Goal: Answer question/provide support: Share knowledge or assist other users

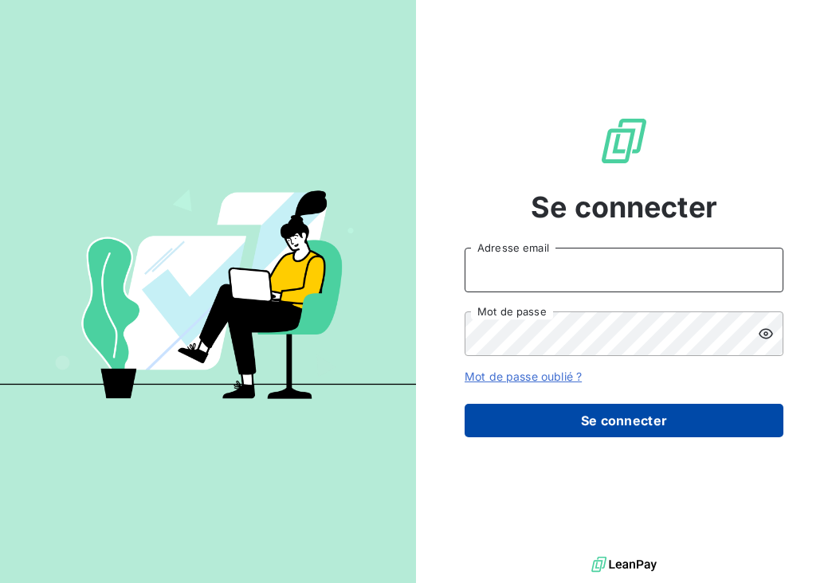
type input "m.moucadel@gyptis.fr"
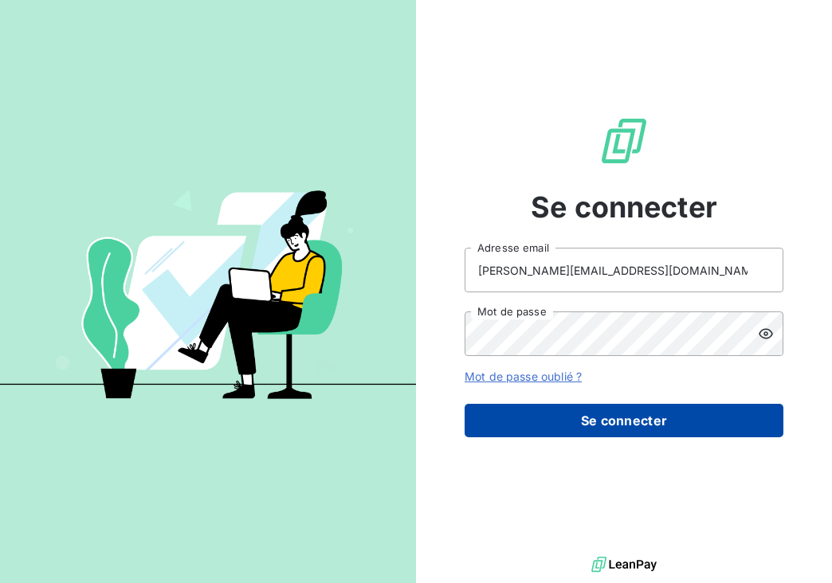
click at [569, 420] on button "Se connecter" at bounding box center [624, 420] width 319 height 33
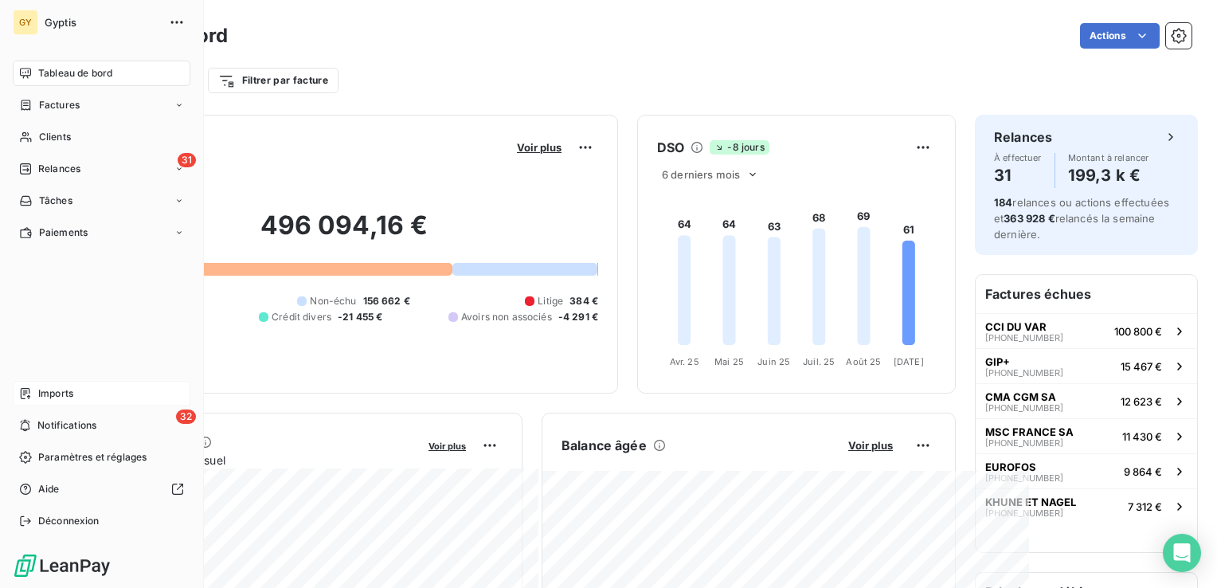
click at [38, 390] on span "Imports" at bounding box center [55, 393] width 35 height 14
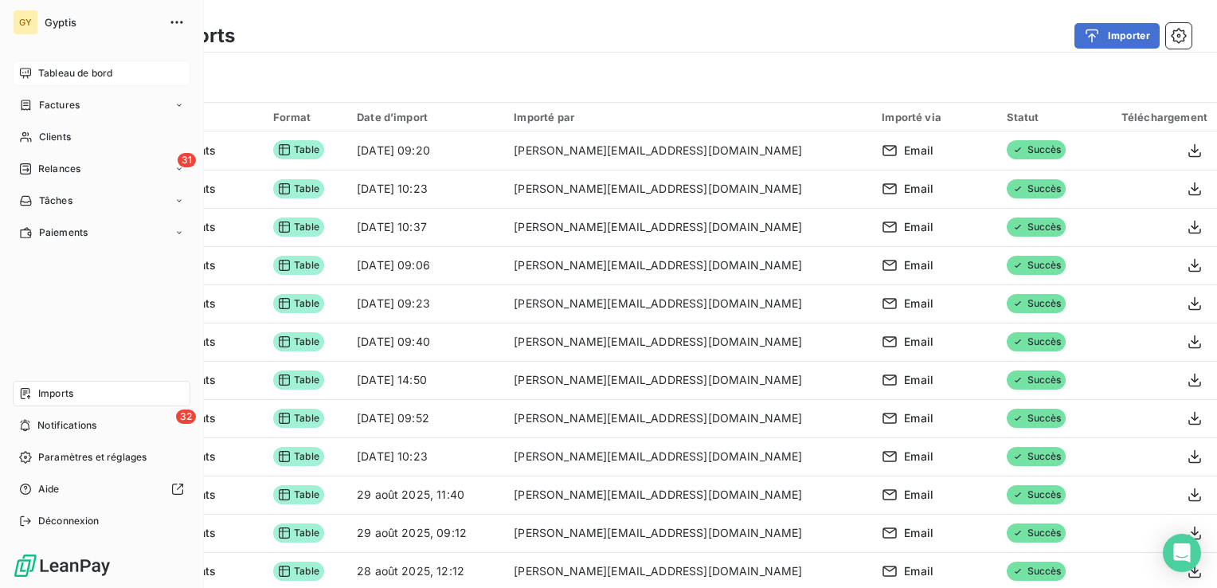
click at [51, 70] on span "Tableau de bord" at bounding box center [75, 73] width 74 height 14
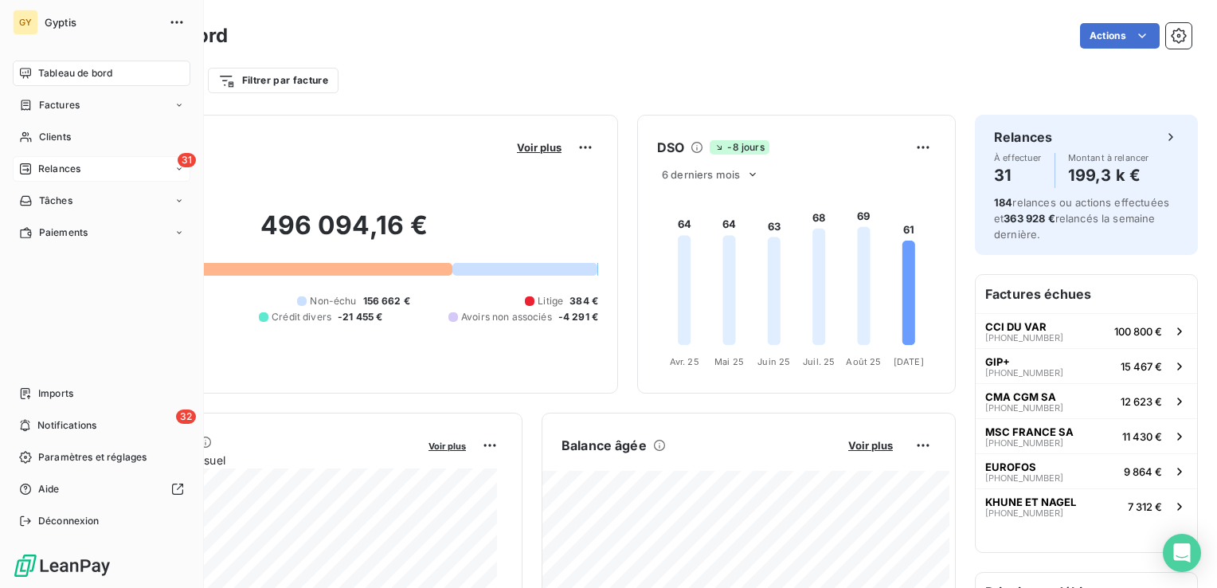
click at [48, 169] on span "Relances" at bounding box center [59, 169] width 42 height 14
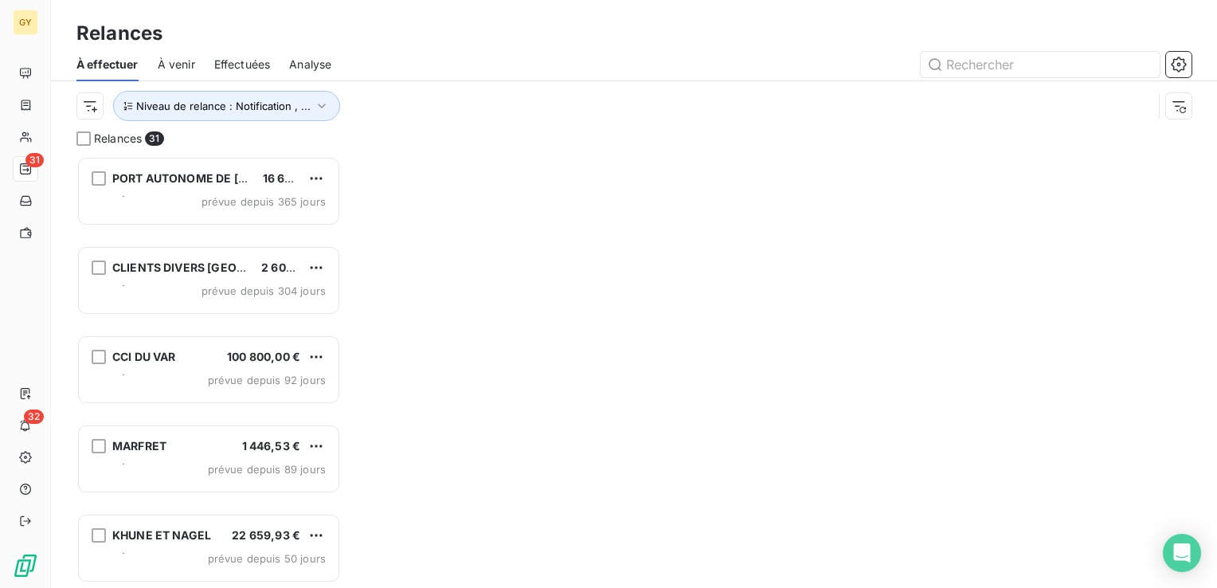
scroll to position [420, 252]
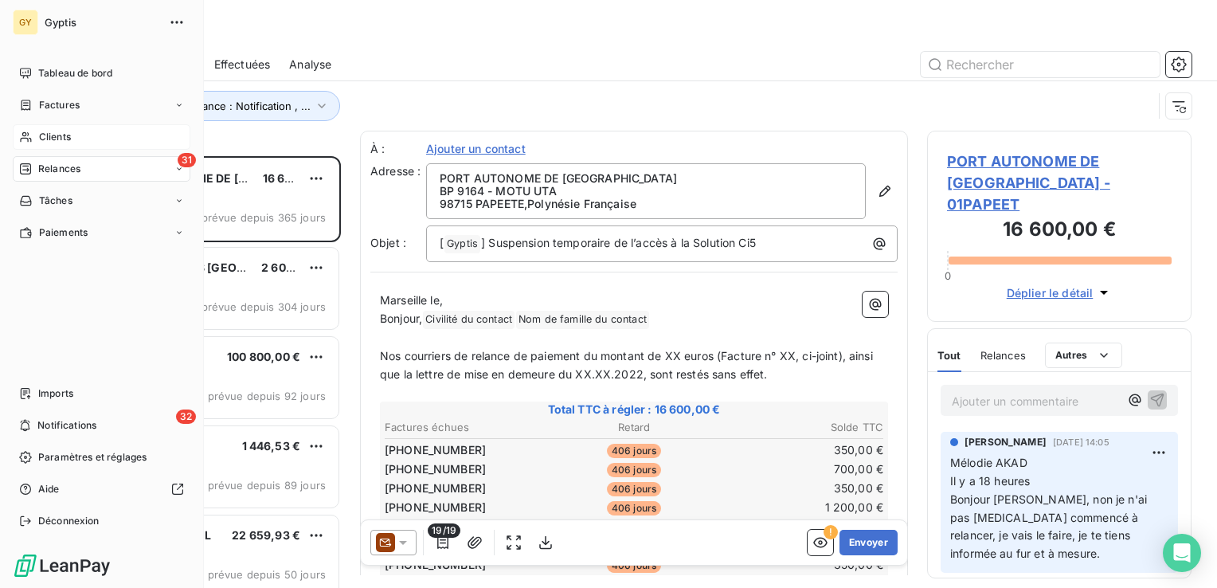
click at [48, 142] on span "Clients" at bounding box center [55, 137] width 32 height 14
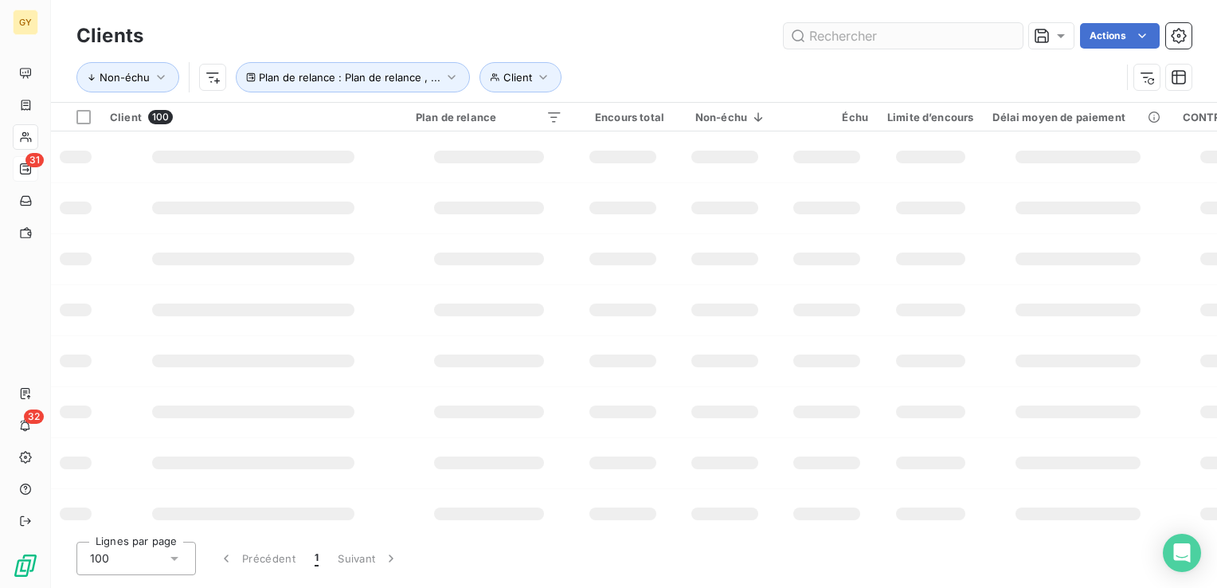
click at [870, 42] on input "text" at bounding box center [903, 35] width 239 height 25
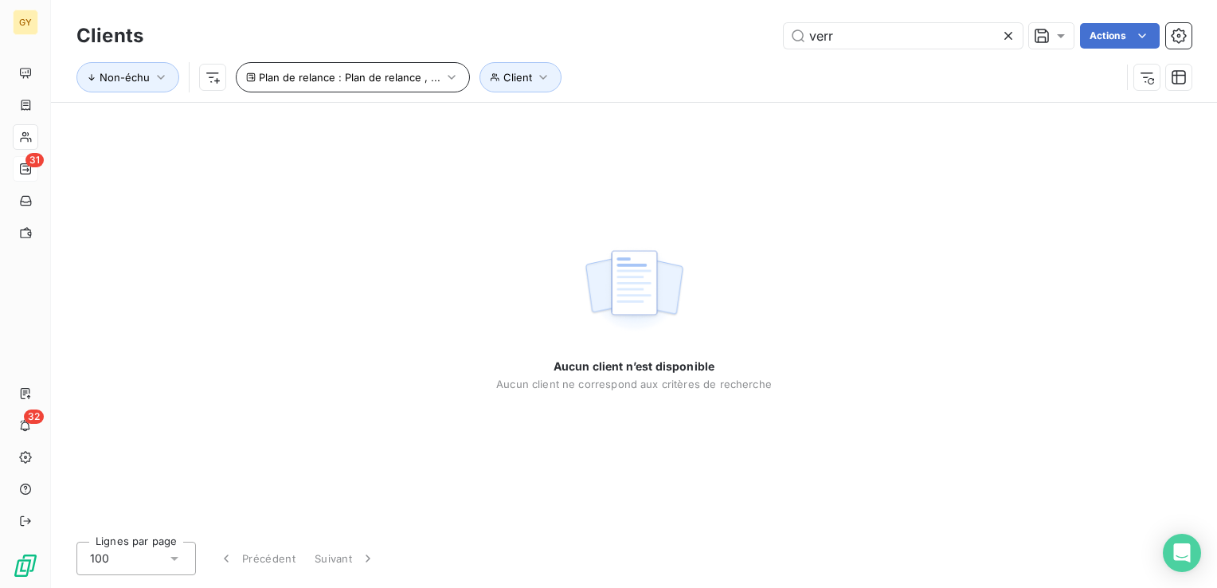
type input "verr"
click at [448, 75] on icon "button" at bounding box center [452, 77] width 16 height 16
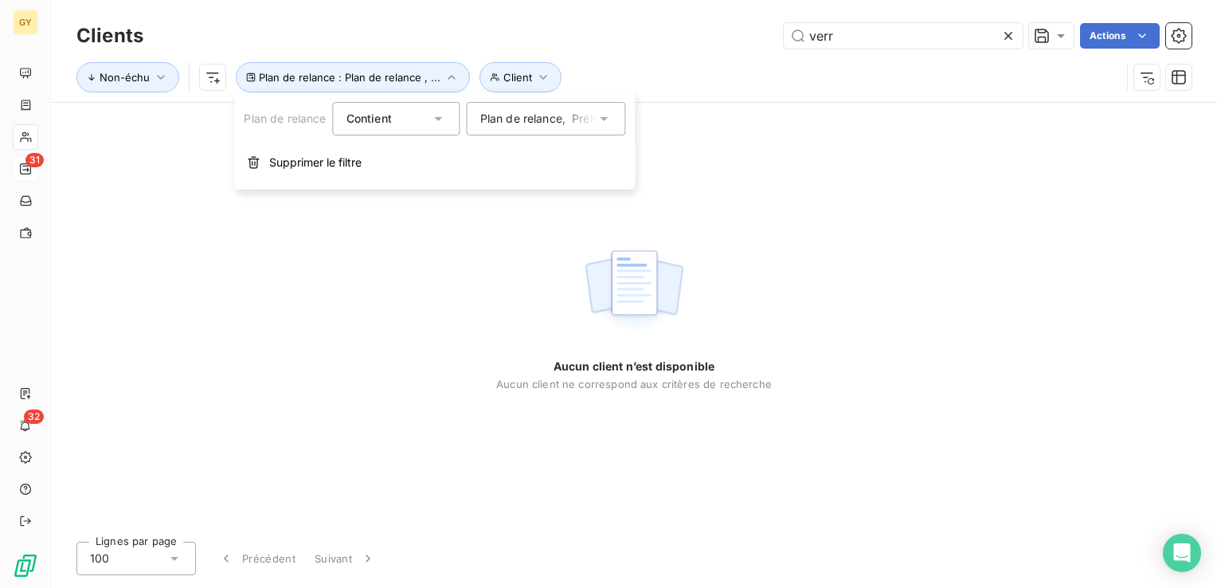
click at [609, 121] on icon at bounding box center [605, 119] width 16 height 16
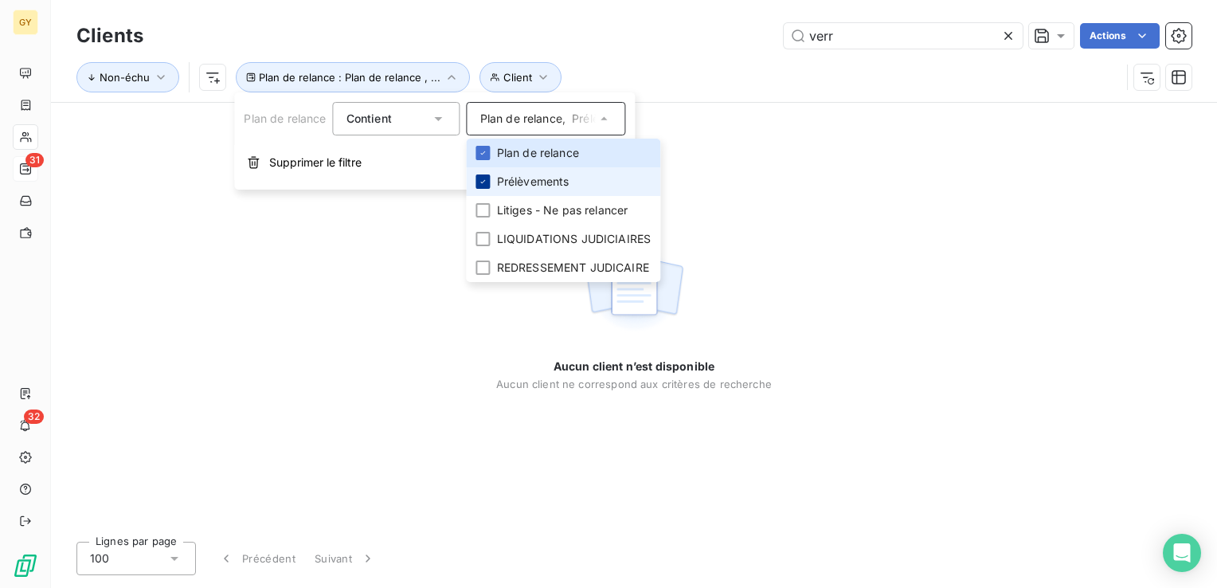
click at [485, 186] on div at bounding box center [483, 181] width 14 height 14
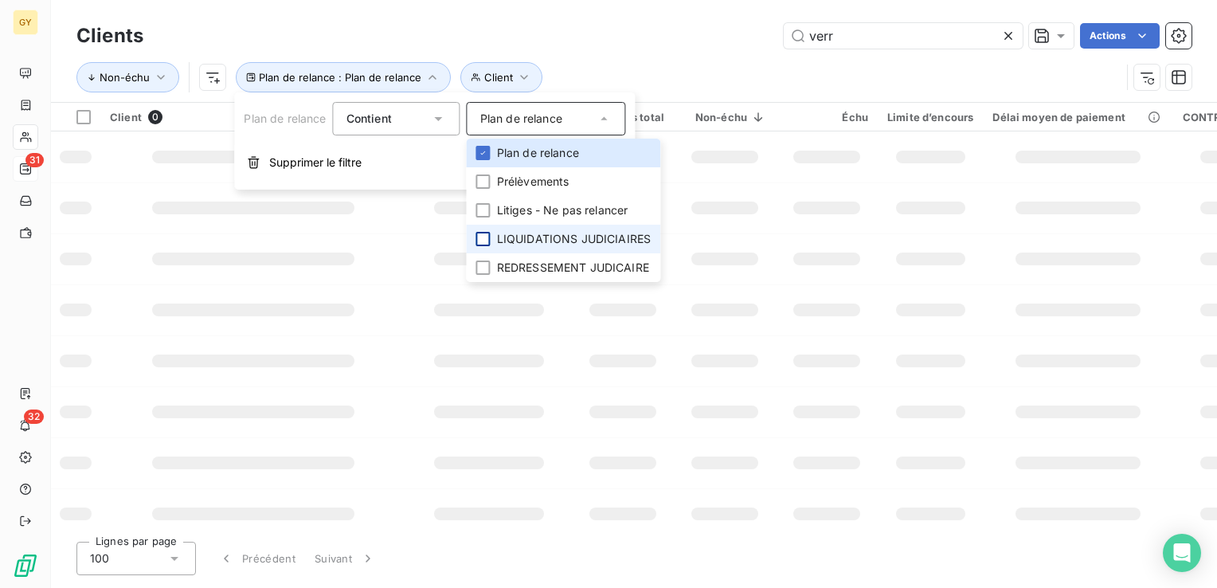
click at [483, 235] on div at bounding box center [483, 239] width 14 height 14
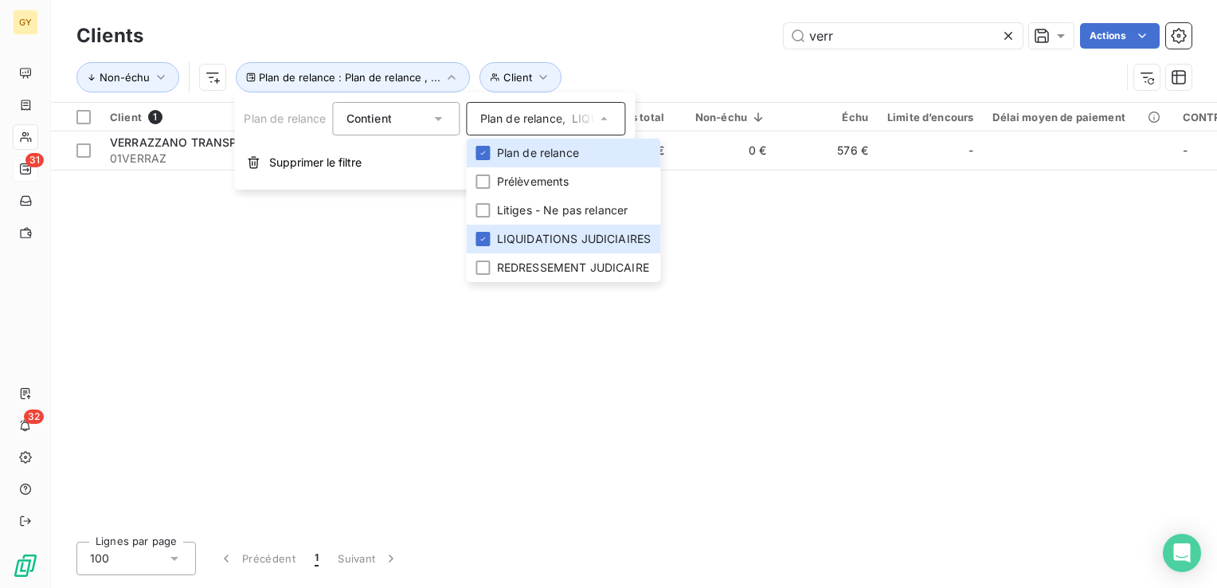
click at [269, 296] on div "Client 1 Plan de relance Encours total Non-échu Échu Limite d’encours Délai moy…" at bounding box center [634, 316] width 1166 height 426
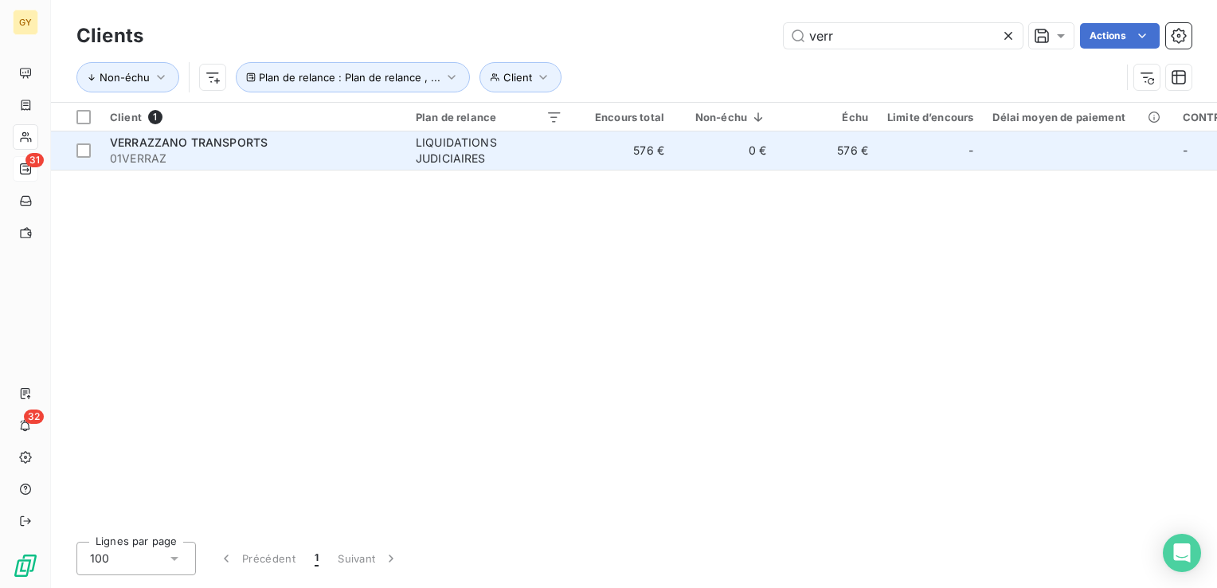
click at [436, 159] on div "LIQUIDATIONS JUDICIAIRES" at bounding box center [489, 151] width 147 height 32
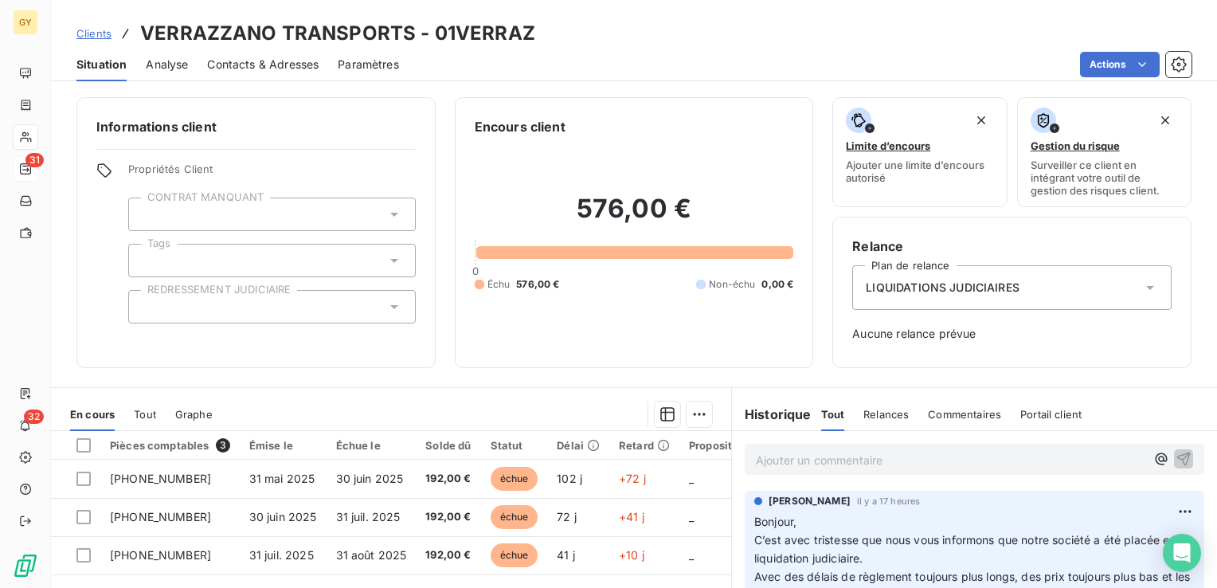
click at [800, 454] on p "Ajouter un commentaire ﻿" at bounding box center [951, 460] width 390 height 20
click at [968, 415] on span "Commentaires" at bounding box center [964, 414] width 73 height 13
click at [1176, 454] on icon "button" at bounding box center [1184, 458] width 16 height 16
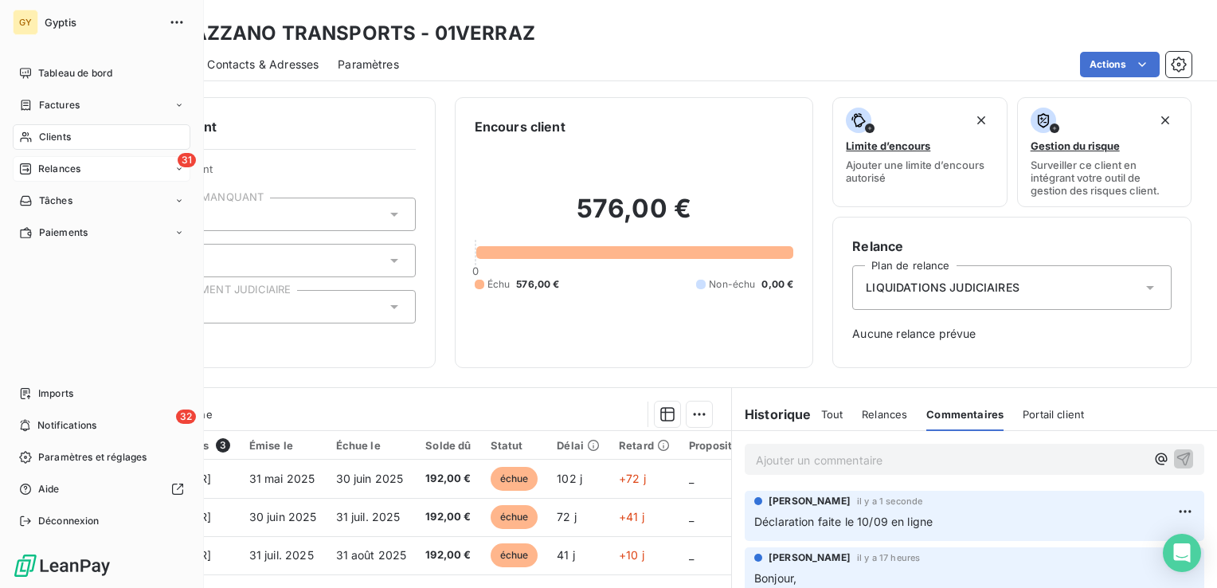
click at [44, 131] on span "Clients" at bounding box center [55, 137] width 32 height 14
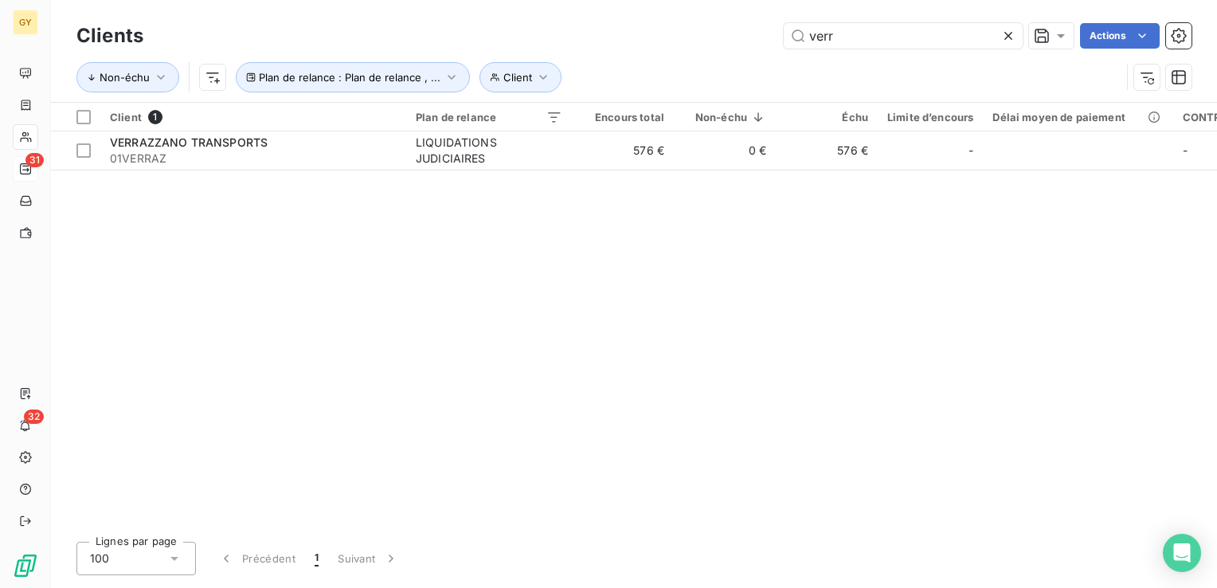
drag, startPoint x: 829, startPoint y: 36, endPoint x: 771, endPoint y: 37, distance: 58.2
click at [773, 37] on div "verr Actions" at bounding box center [677, 35] width 1029 height 25
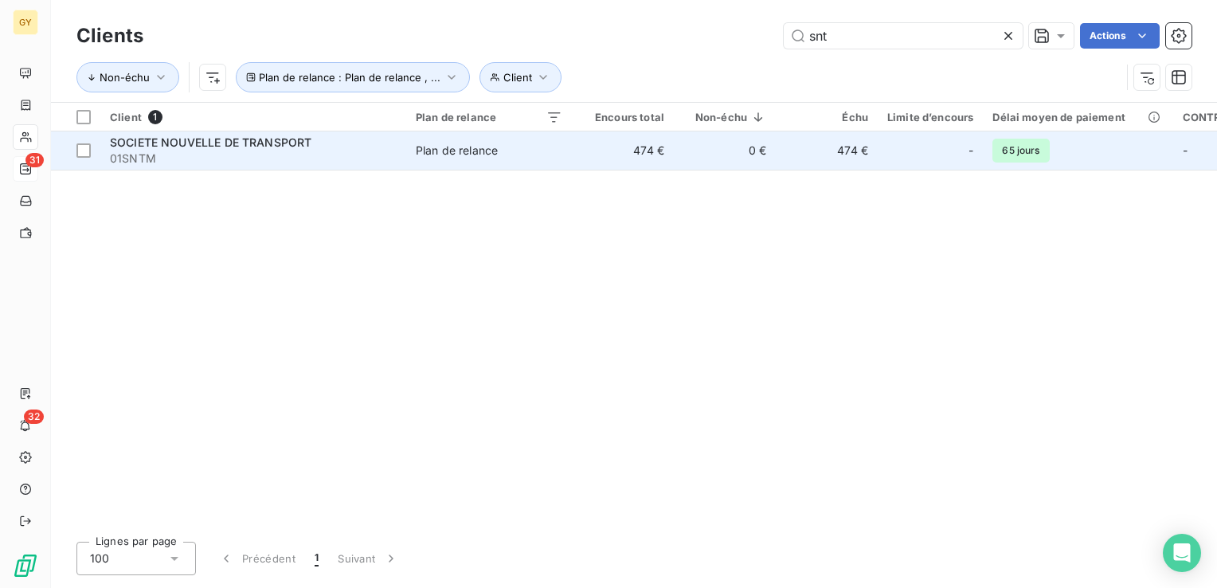
type input "snt"
click at [399, 151] on td "SOCIETE NOUVELLE DE TRANSPORT 01SNTM" at bounding box center [253, 150] width 306 height 38
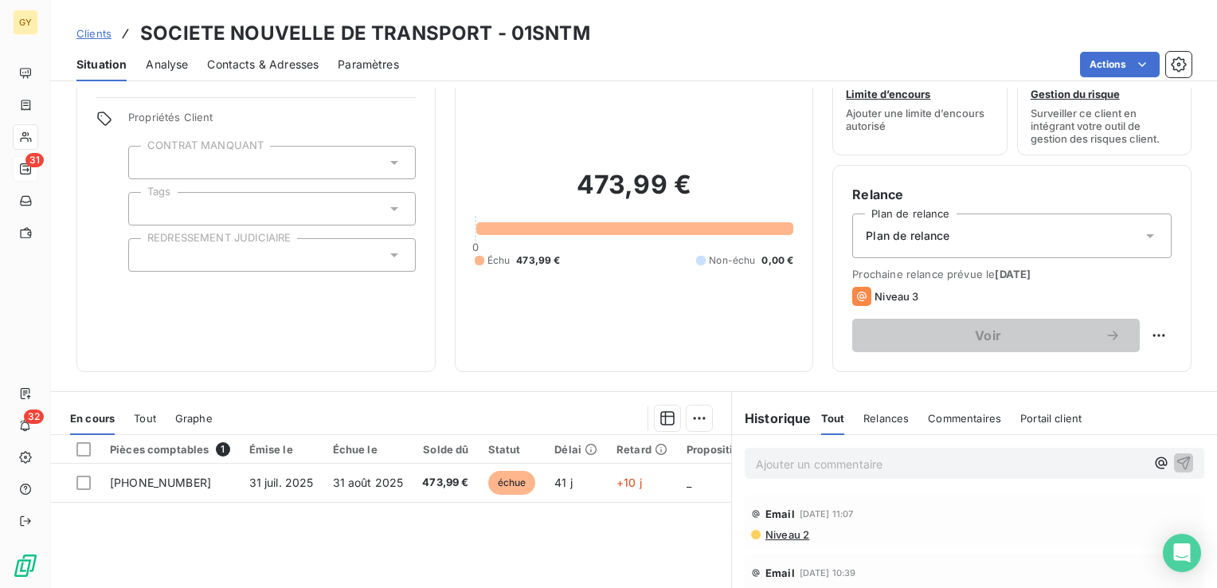
scroll to position [80, 0]
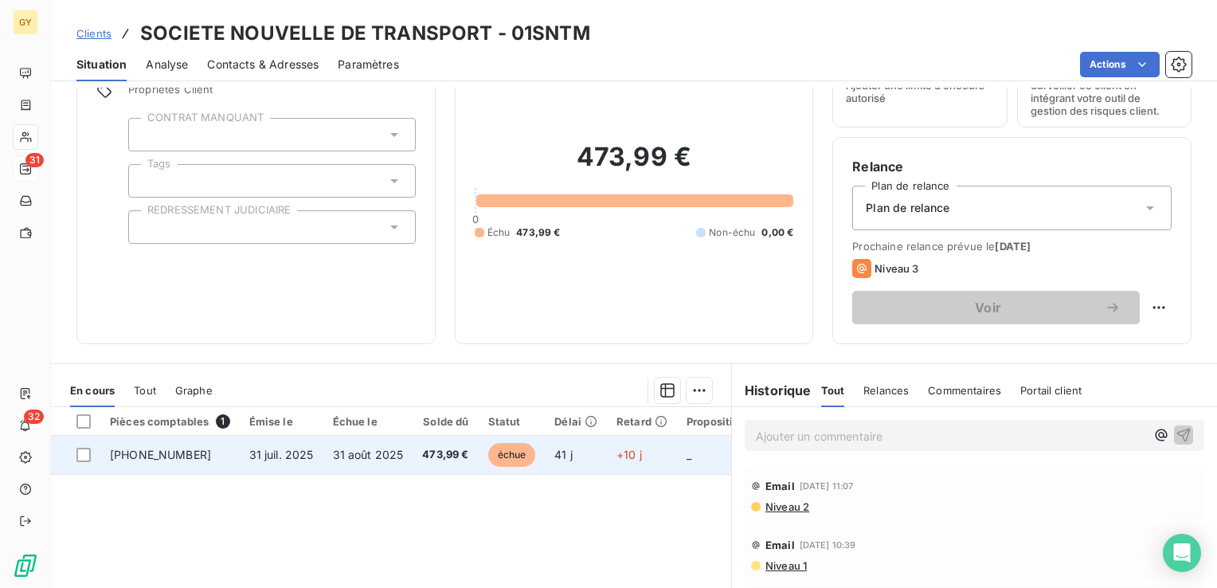
click at [313, 455] on td "31 juil. 2025" at bounding box center [282, 455] width 84 height 38
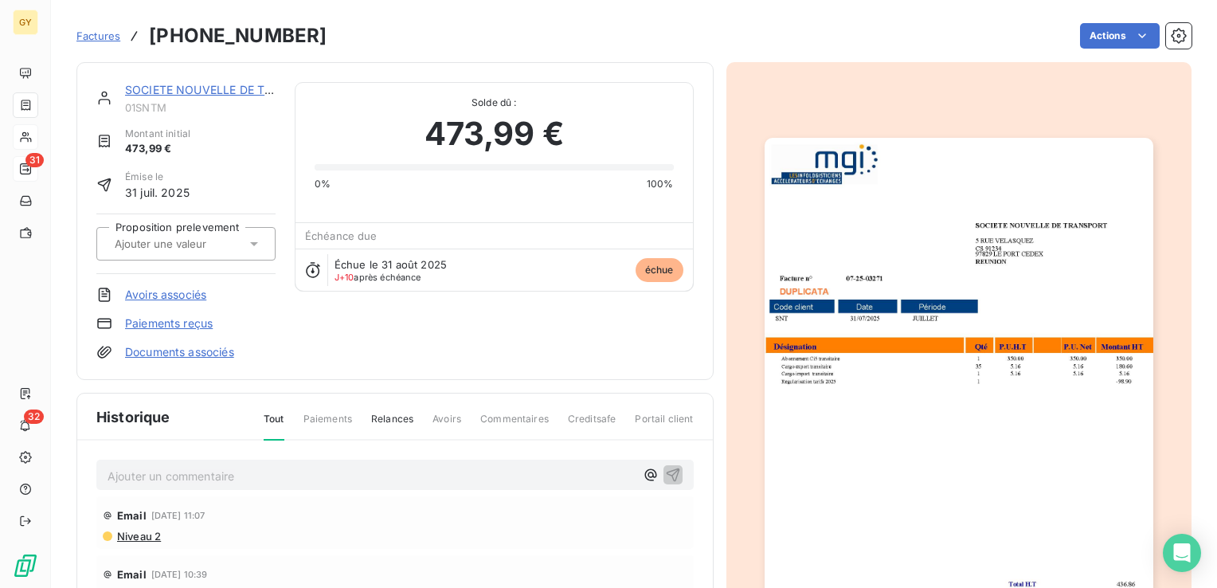
click at [172, 476] on p "Ajouter un commentaire ﻿" at bounding box center [371, 476] width 527 height 20
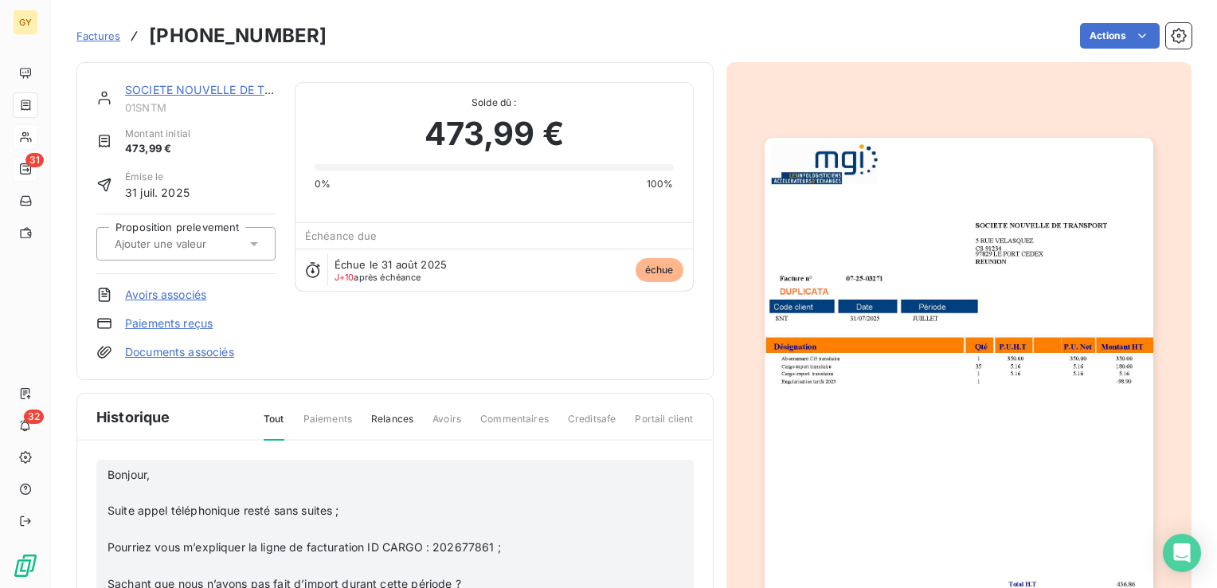
click at [108, 488] on p "﻿" at bounding box center [371, 493] width 527 height 18
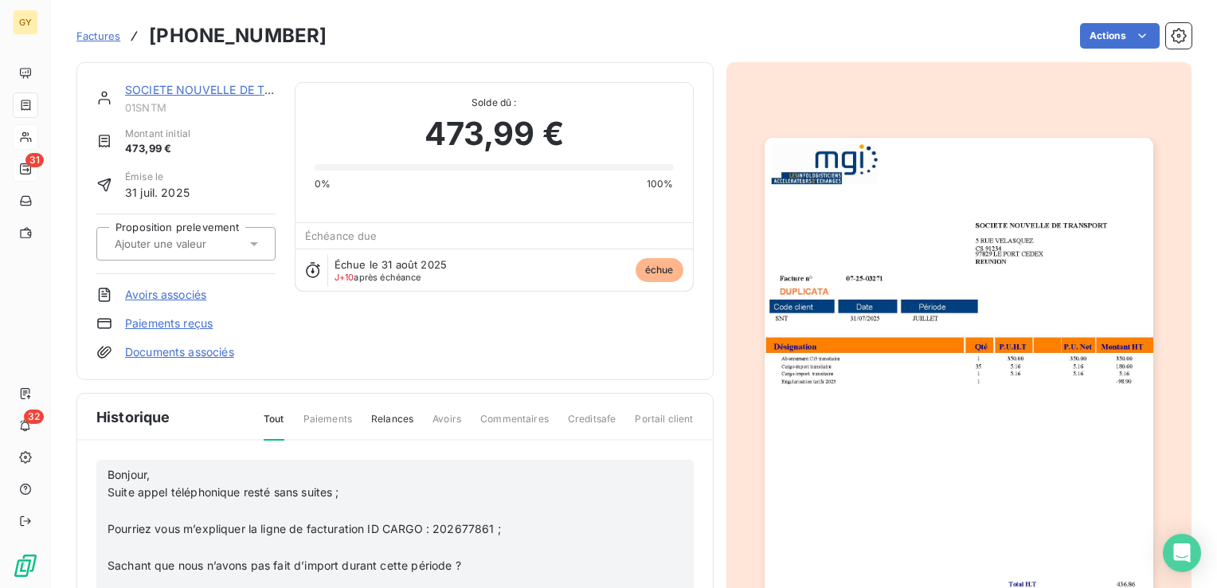
click at [116, 508] on p "﻿" at bounding box center [371, 511] width 527 height 18
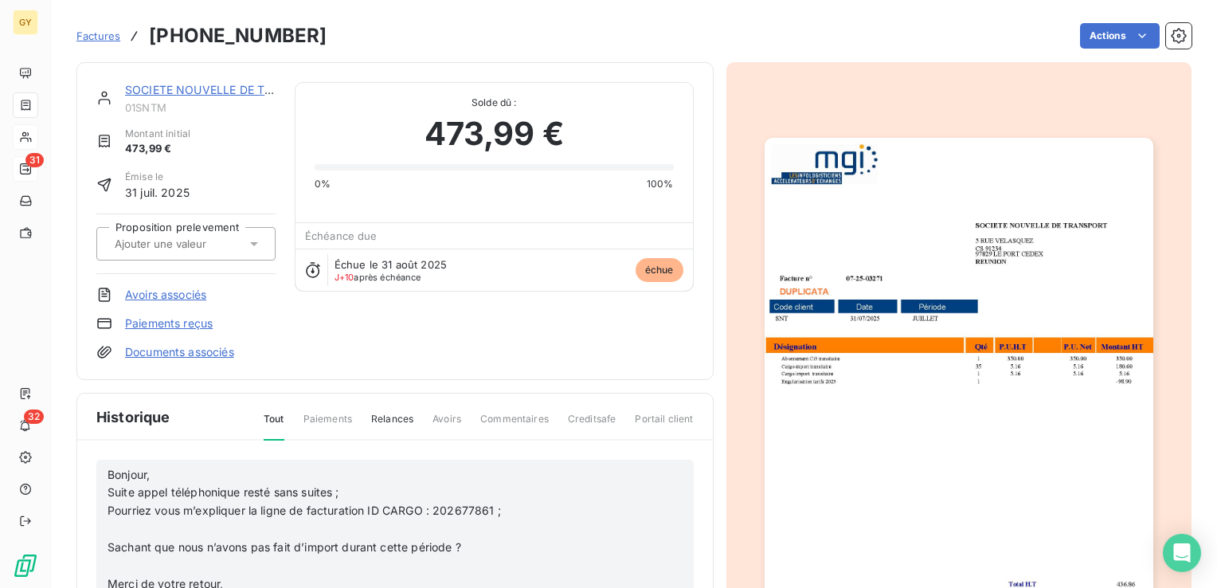
click at [111, 527] on p "﻿" at bounding box center [371, 529] width 527 height 18
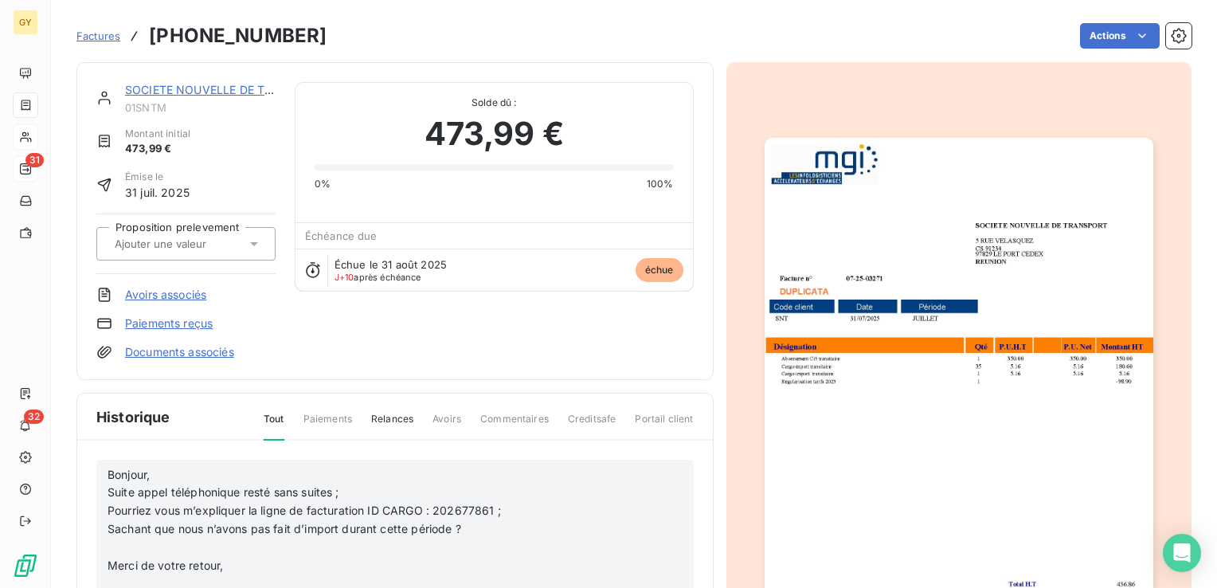
click at [108, 543] on p "﻿" at bounding box center [371, 548] width 527 height 18
click at [113, 559] on p "﻿" at bounding box center [371, 566] width 527 height 18
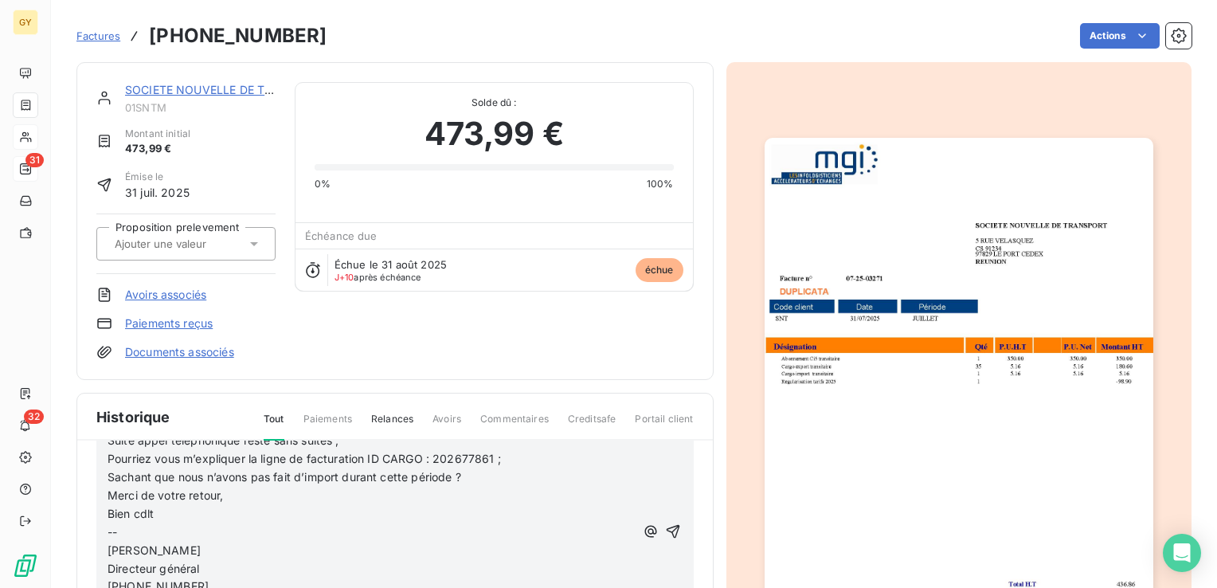
scroll to position [80, 0]
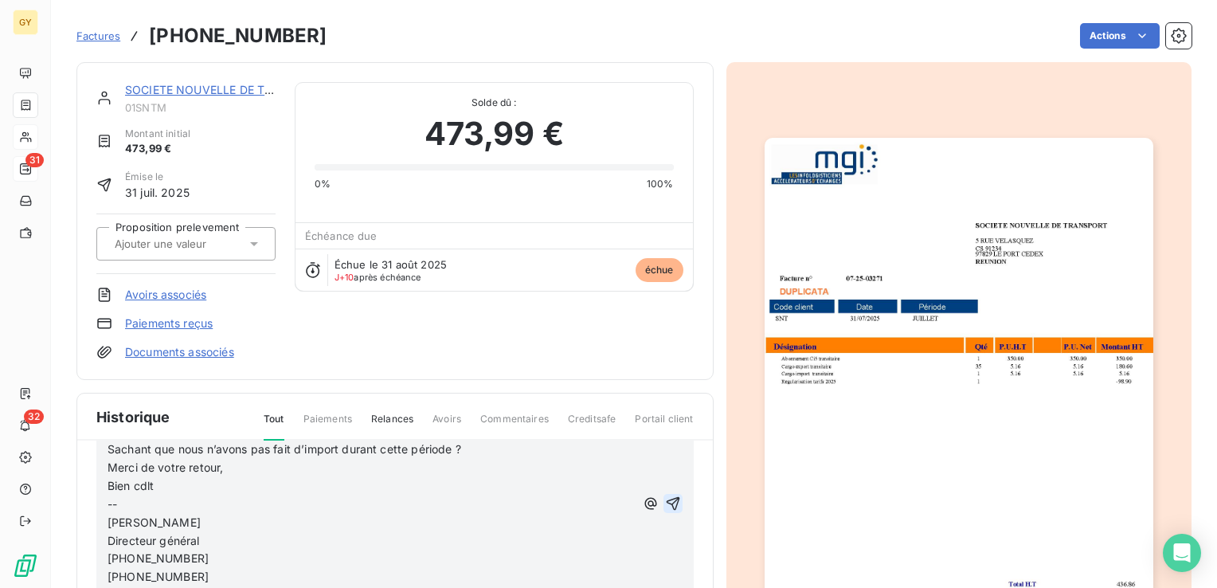
click at [665, 499] on icon "button" at bounding box center [673, 504] width 16 height 16
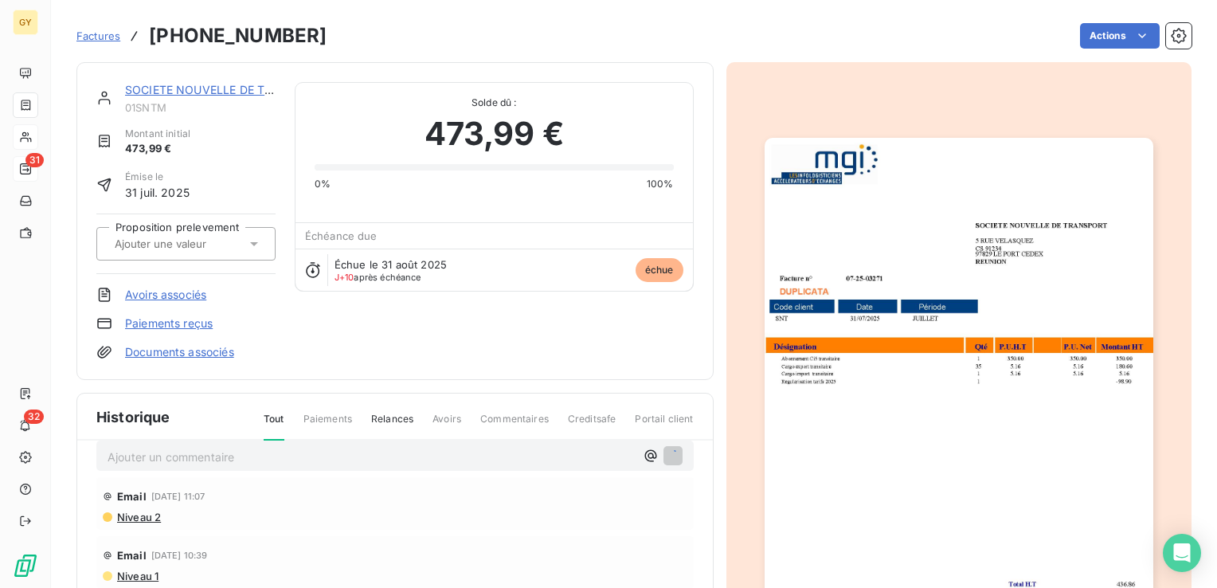
scroll to position [19, 0]
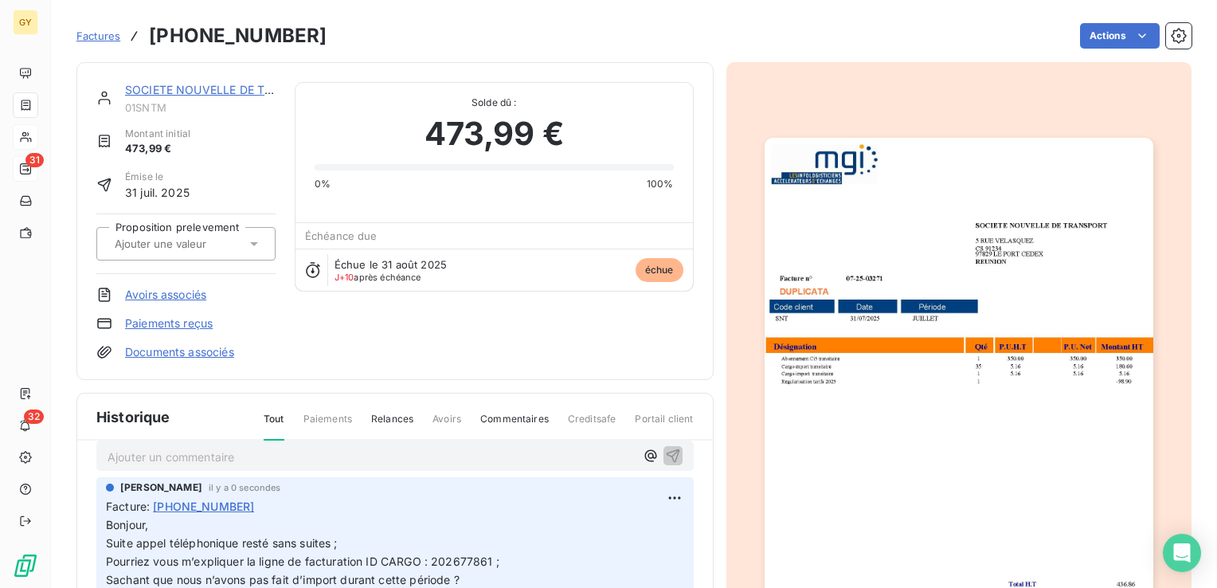
click at [211, 454] on p "Ajouter un commentaire ﻿" at bounding box center [371, 457] width 527 height 20
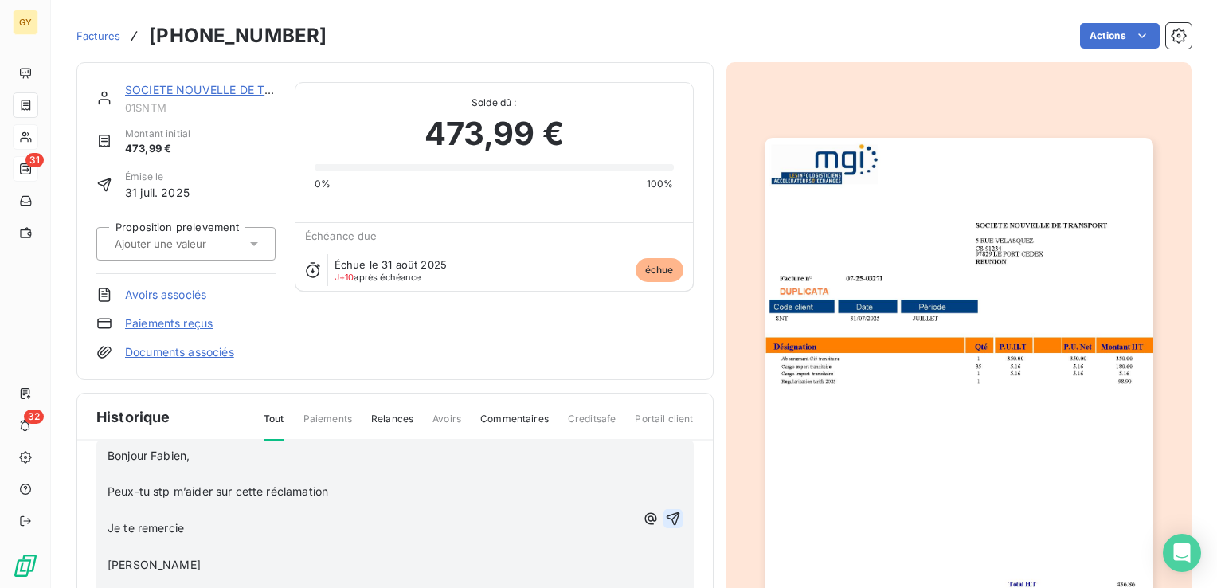
click at [112, 471] on p "﻿" at bounding box center [371, 474] width 527 height 18
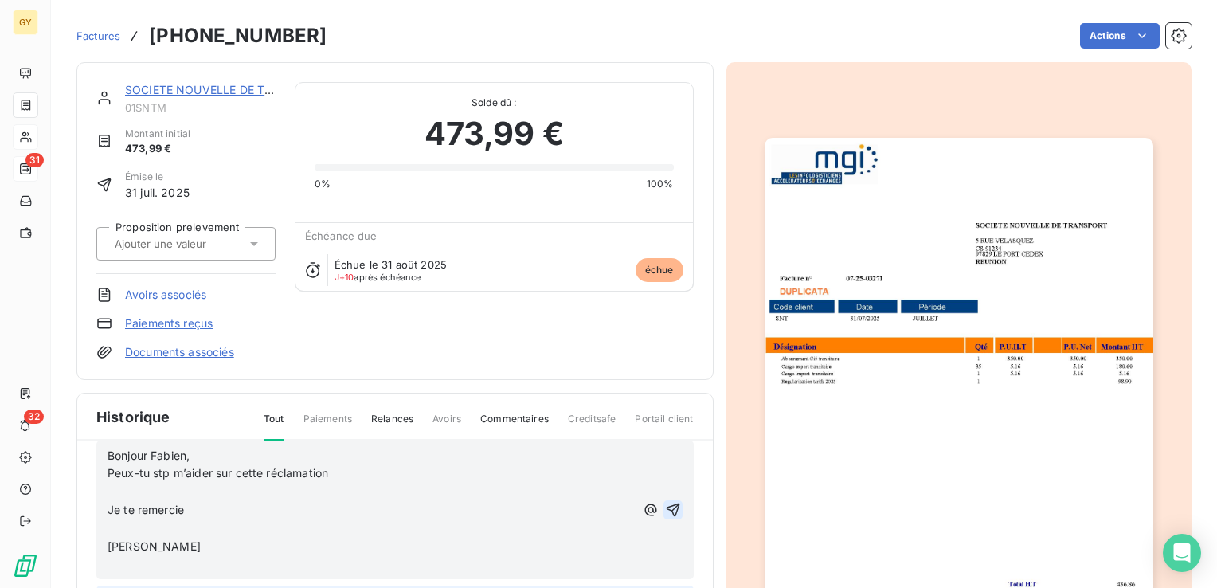
click at [112, 490] on p "﻿" at bounding box center [371, 492] width 527 height 18
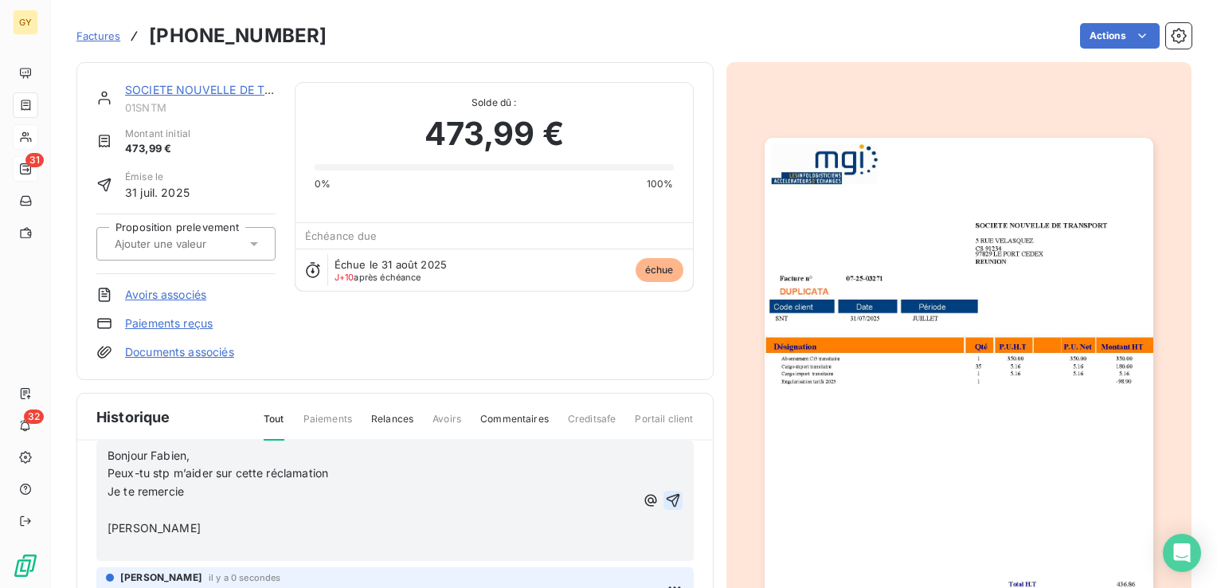
click at [135, 494] on span "Je te remercie" at bounding box center [146, 491] width 76 height 14
click at [120, 512] on p "﻿" at bounding box center [371, 510] width 527 height 18
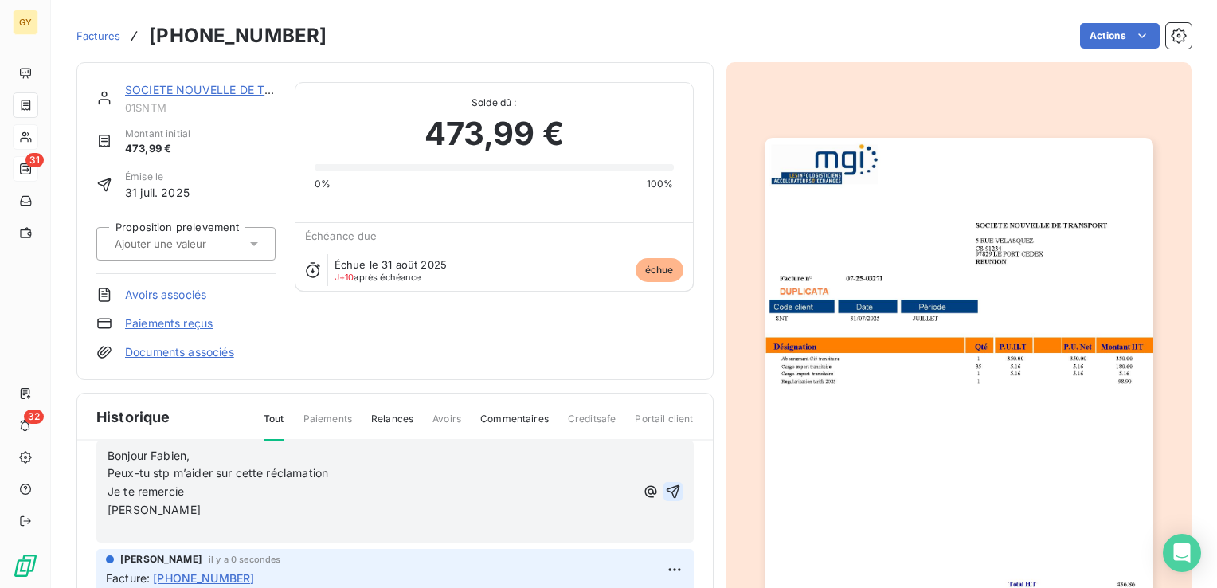
click at [665, 484] on icon "button" at bounding box center [673, 492] width 16 height 16
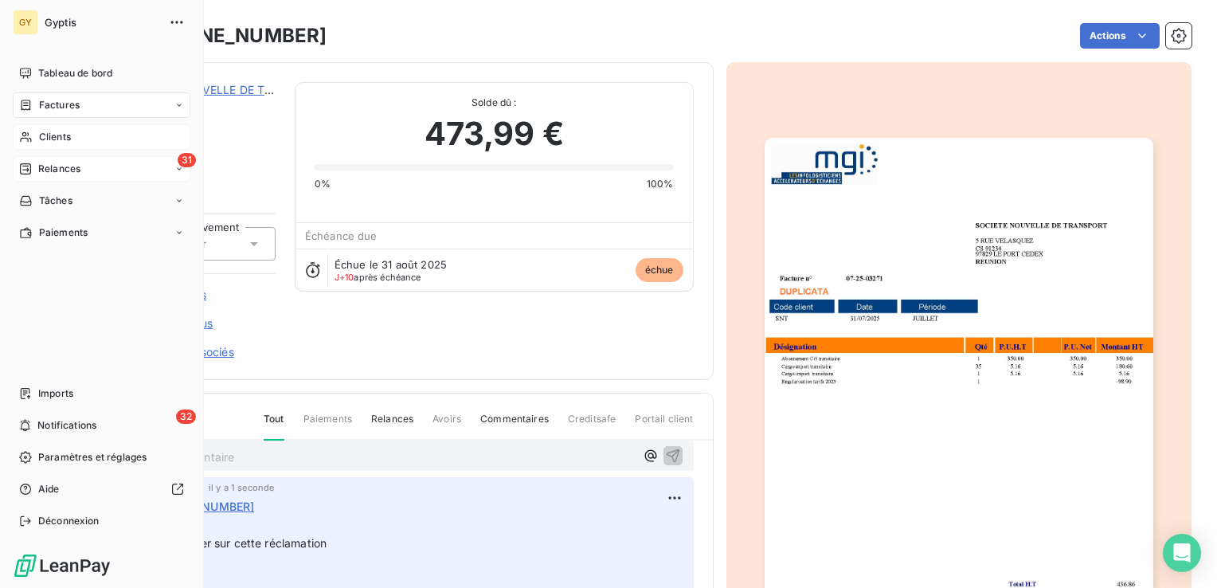
click at [66, 132] on span "Clients" at bounding box center [55, 137] width 32 height 14
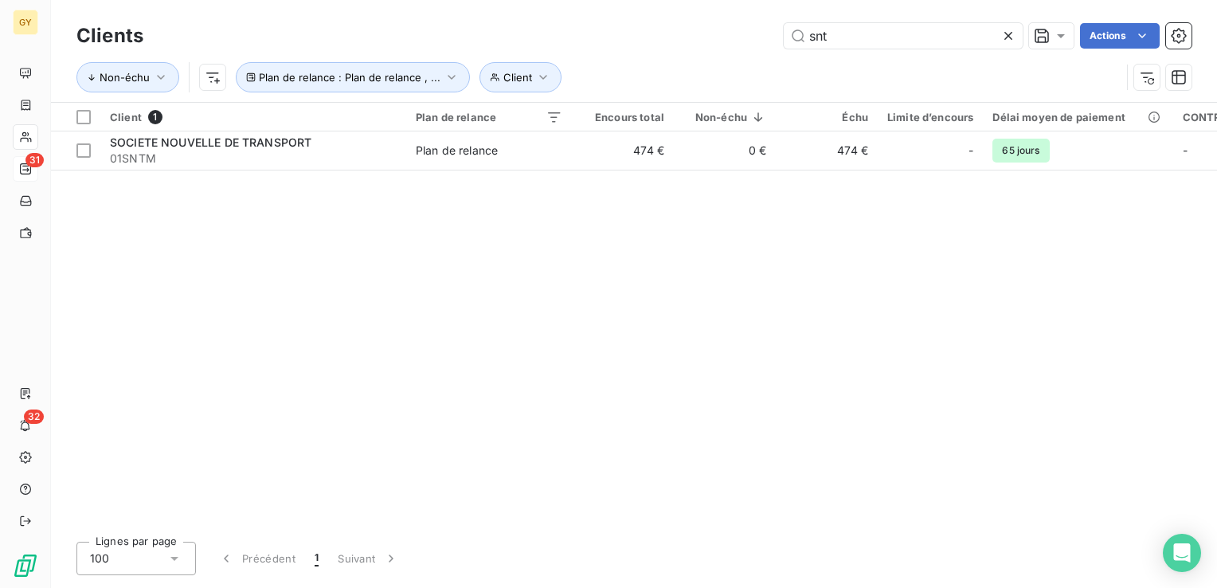
click at [1007, 33] on icon at bounding box center [1009, 36] width 16 height 16
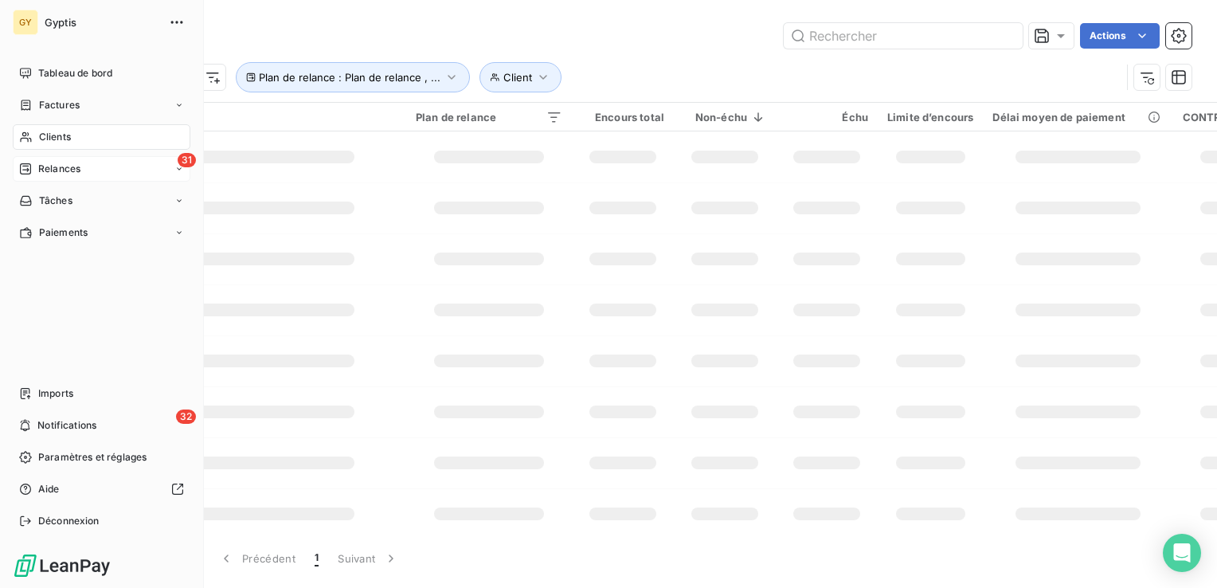
click at [64, 178] on div "31 Relances" at bounding box center [102, 168] width 178 height 25
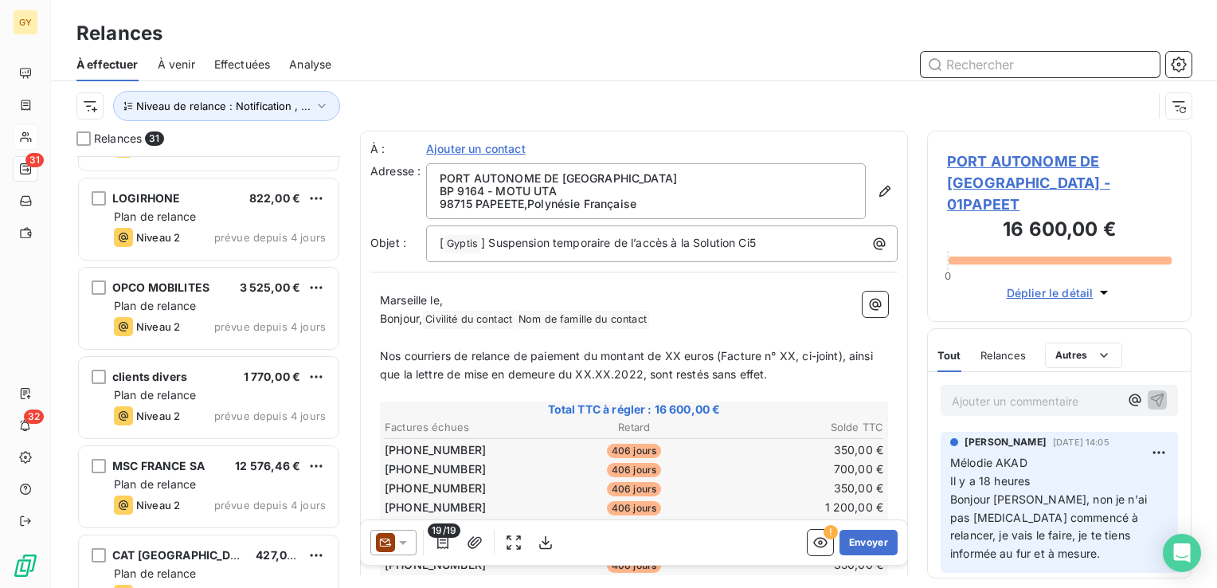
scroll to position [1594, 0]
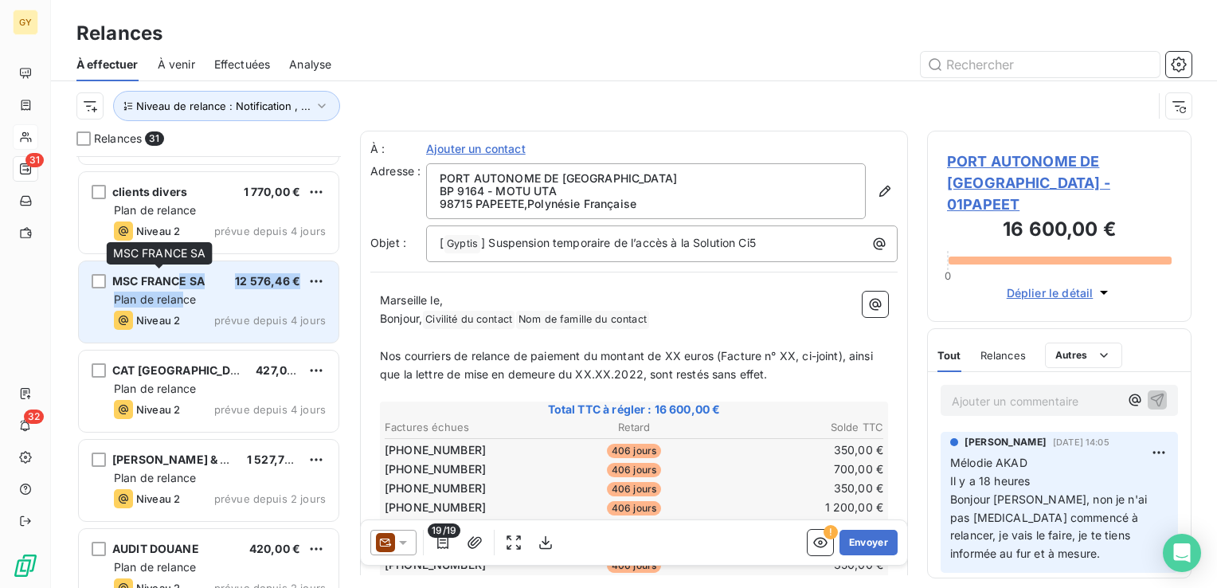
click at [183, 289] on div "MSC FRANCE SA 12 576,46 € Plan de relance Niveau 2 prévue depuis 4 jours" at bounding box center [209, 301] width 260 height 81
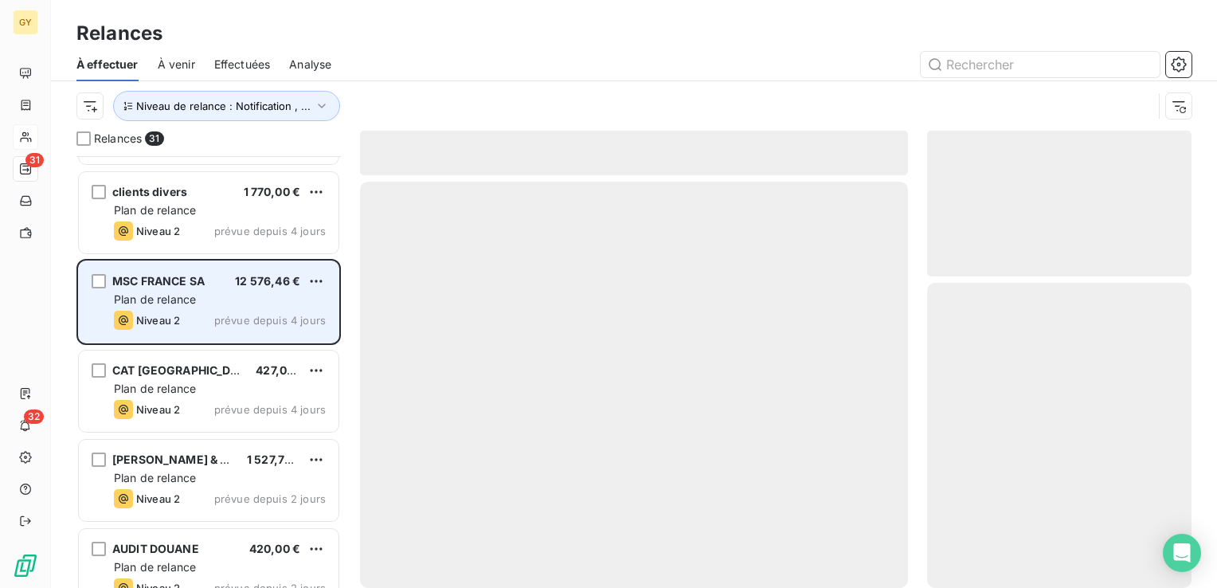
click at [198, 304] on div "Plan de relance" at bounding box center [220, 300] width 212 height 16
click at [146, 277] on span "MSC FRANCE SA" at bounding box center [158, 281] width 92 height 14
click at [134, 297] on span "Plan de relance" at bounding box center [155, 299] width 82 height 14
click at [196, 295] on span "Plan de relance" at bounding box center [155, 299] width 82 height 14
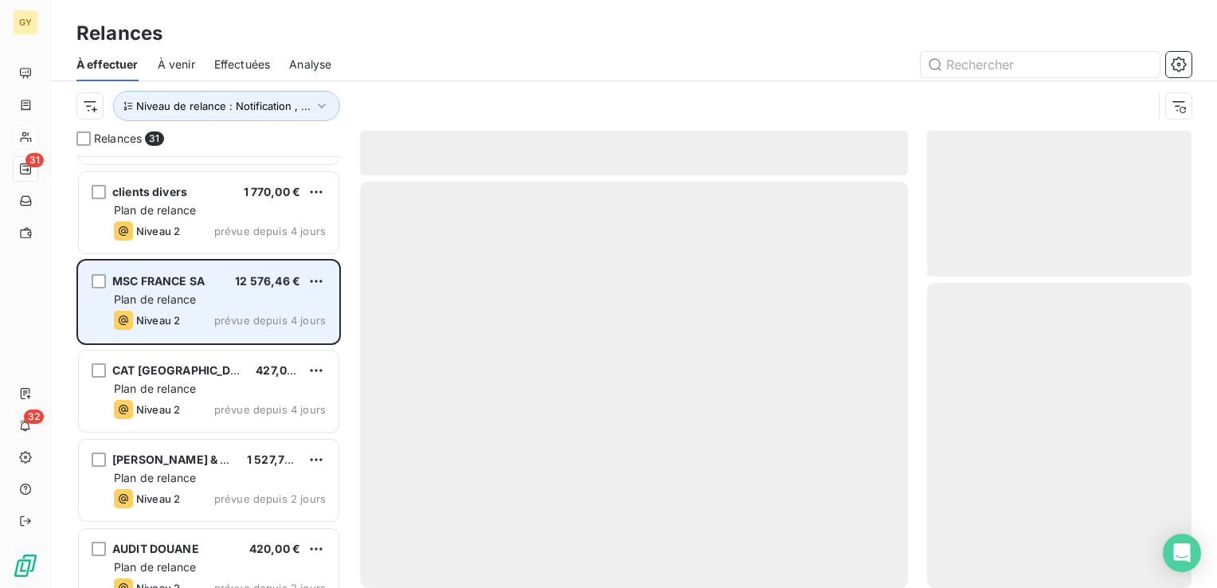
click at [196, 295] on span "Plan de relance" at bounding box center [155, 299] width 82 height 14
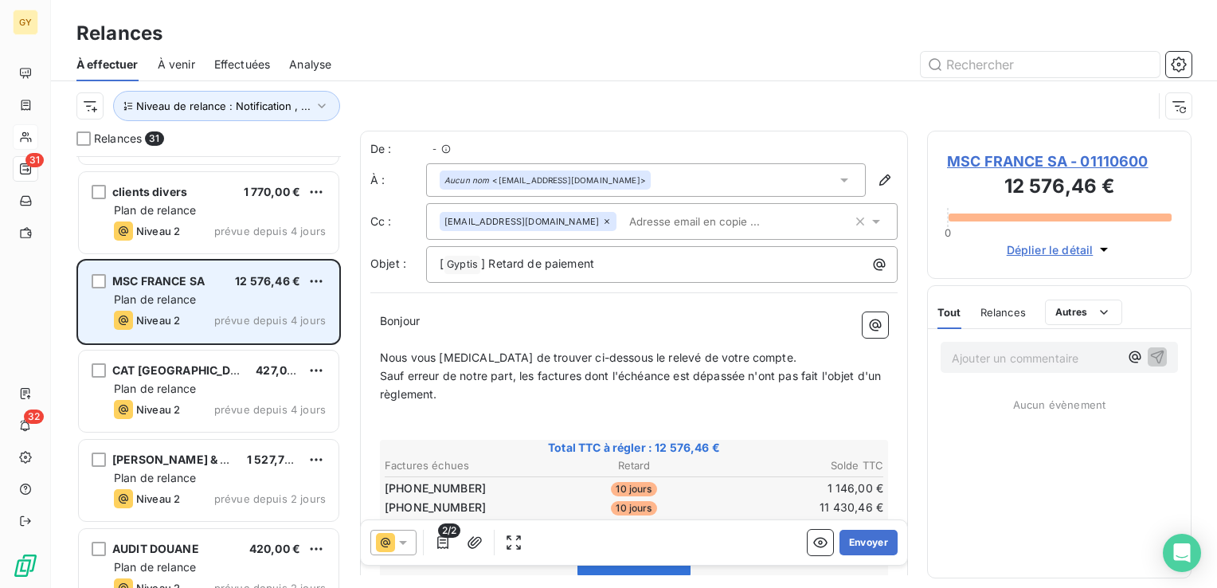
scroll to position [420, 252]
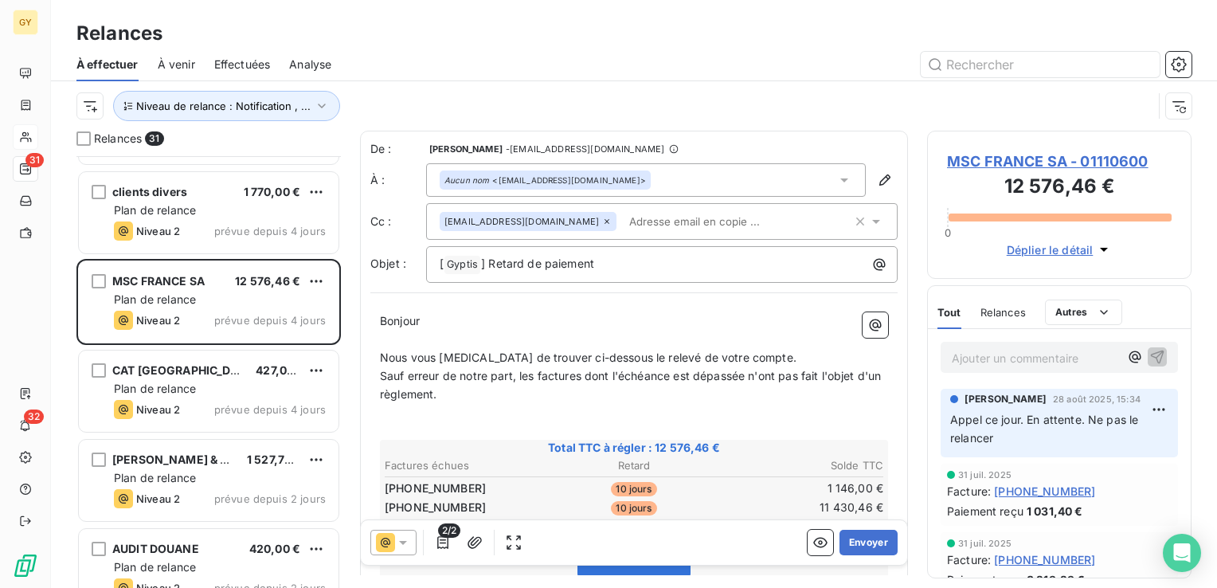
click at [975, 362] on p "Ajouter un commentaire ﻿" at bounding box center [1035, 358] width 167 height 20
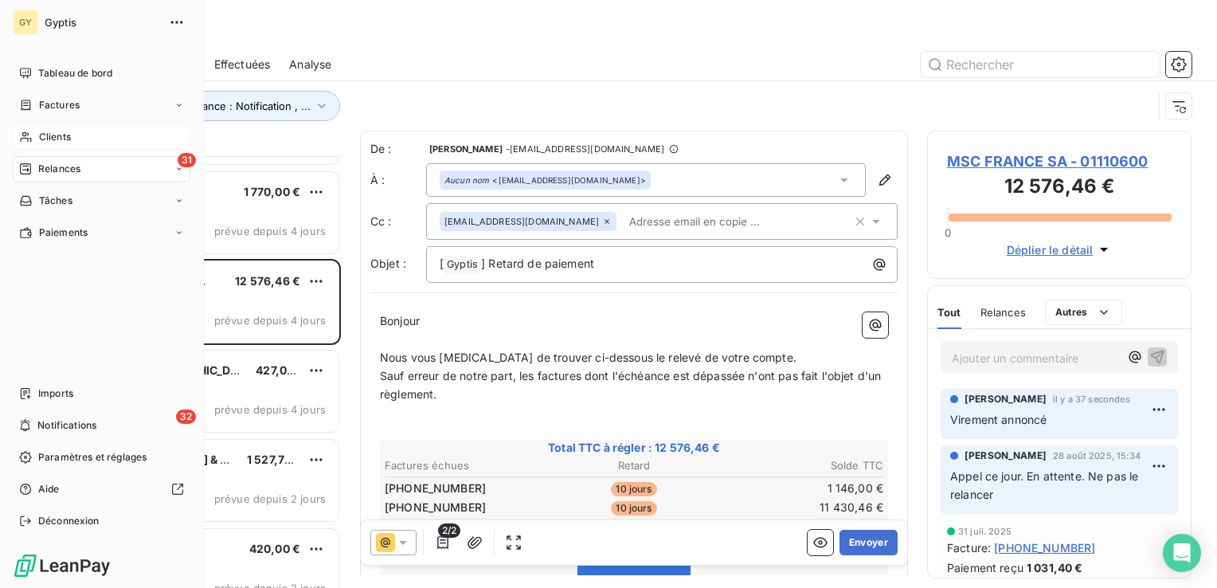
click at [48, 143] on span "Clients" at bounding box center [55, 137] width 32 height 14
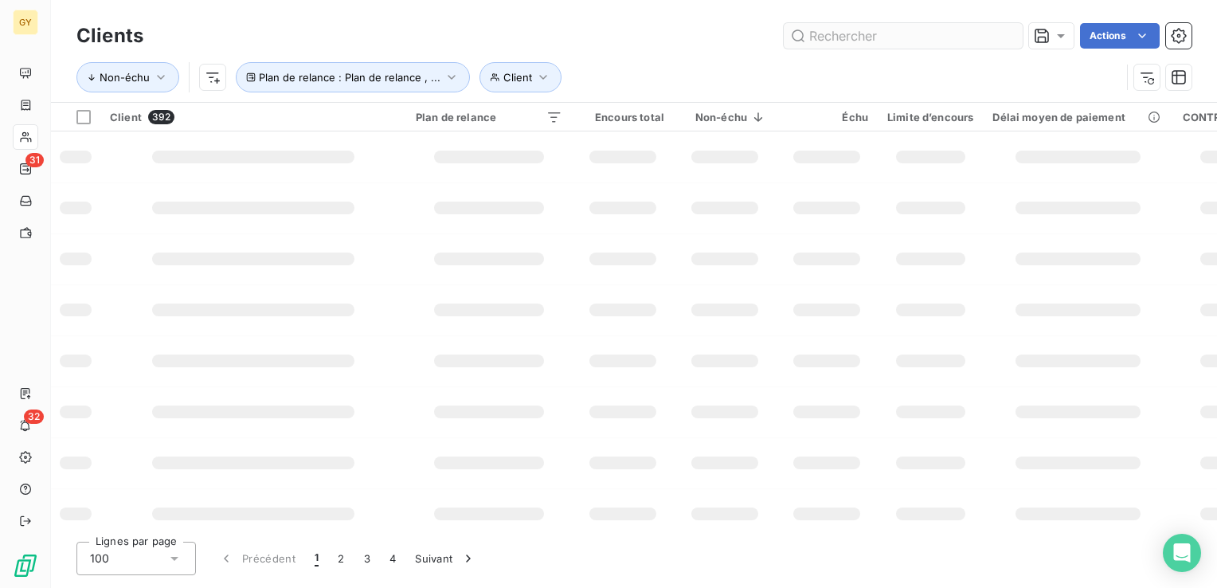
click at [825, 41] on input "text" at bounding box center [903, 35] width 239 height 25
type input "green"
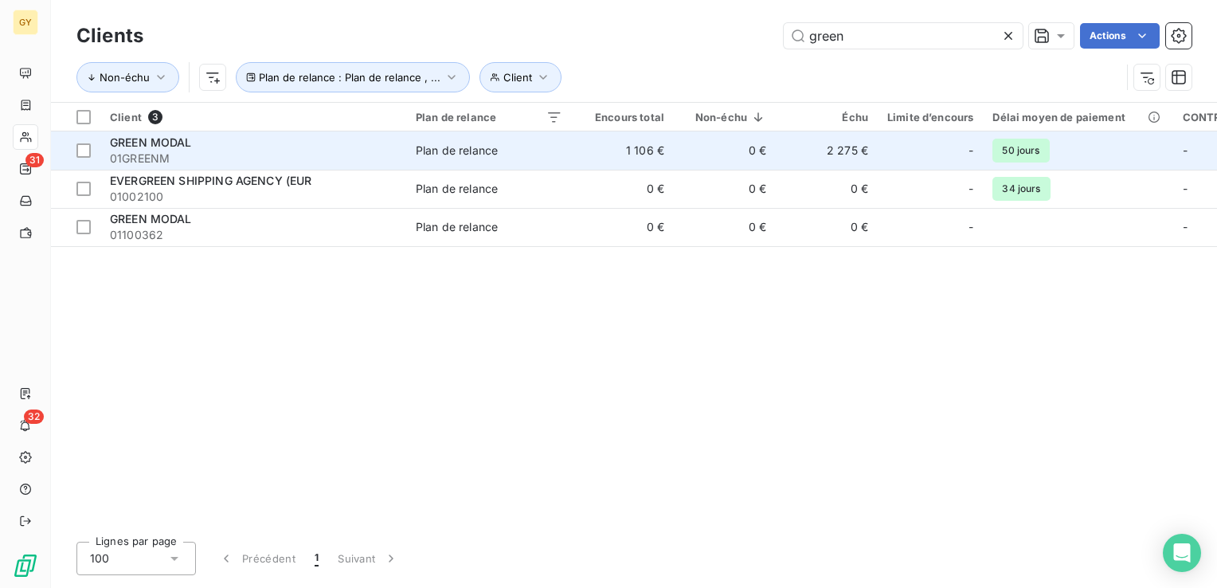
click at [147, 151] on span "01GREENM" at bounding box center [253, 159] width 287 height 16
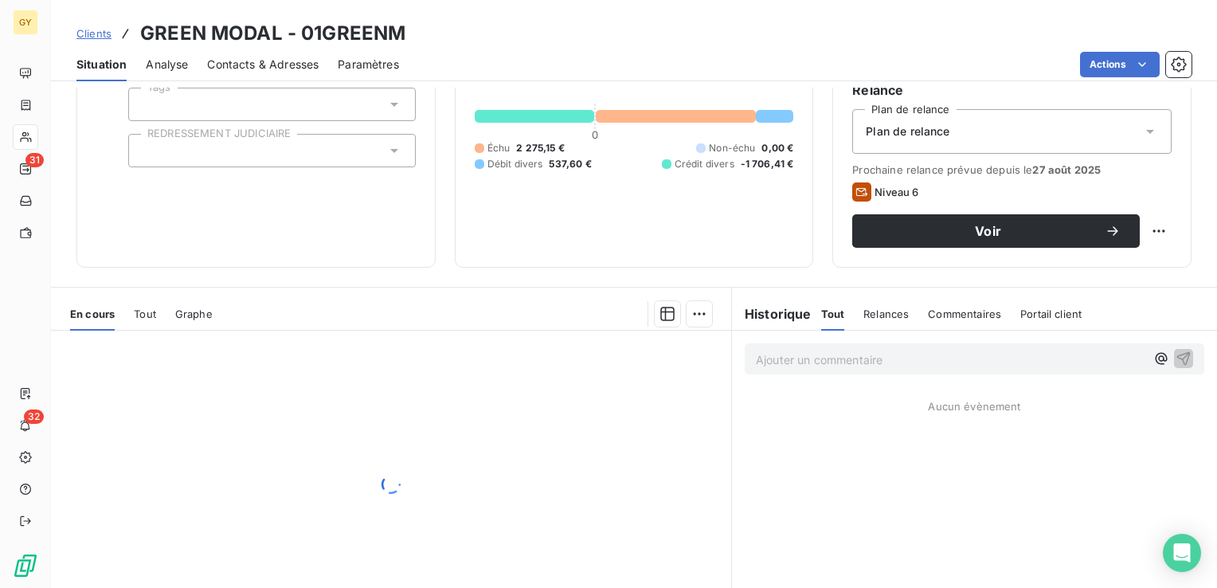
scroll to position [159, 0]
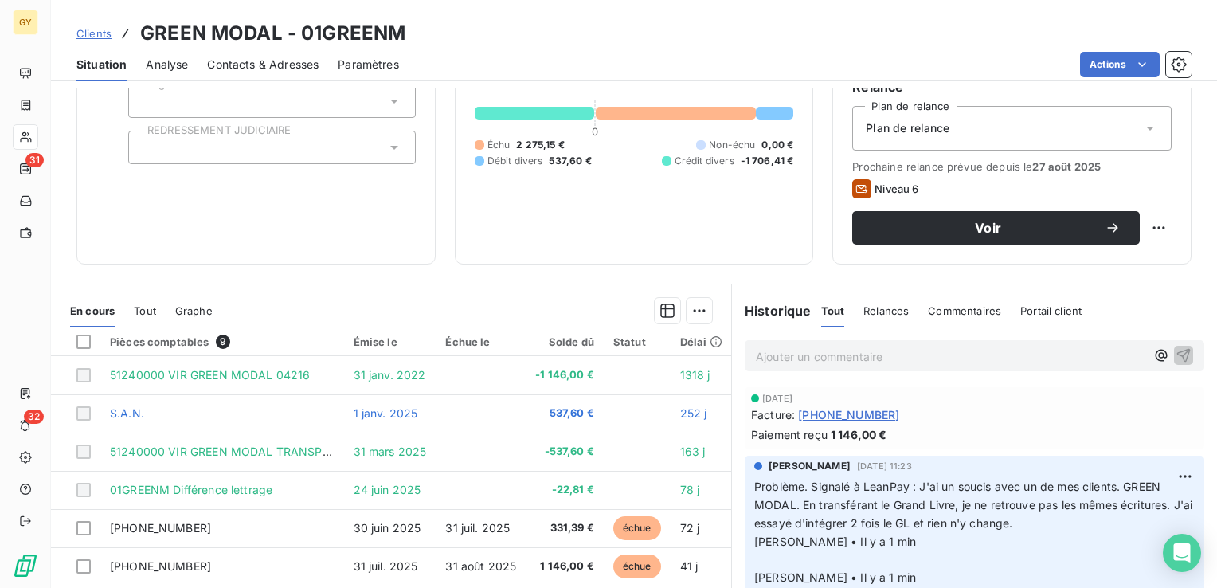
click at [769, 355] on p "Ajouter un commentaire ﻿" at bounding box center [951, 357] width 390 height 20
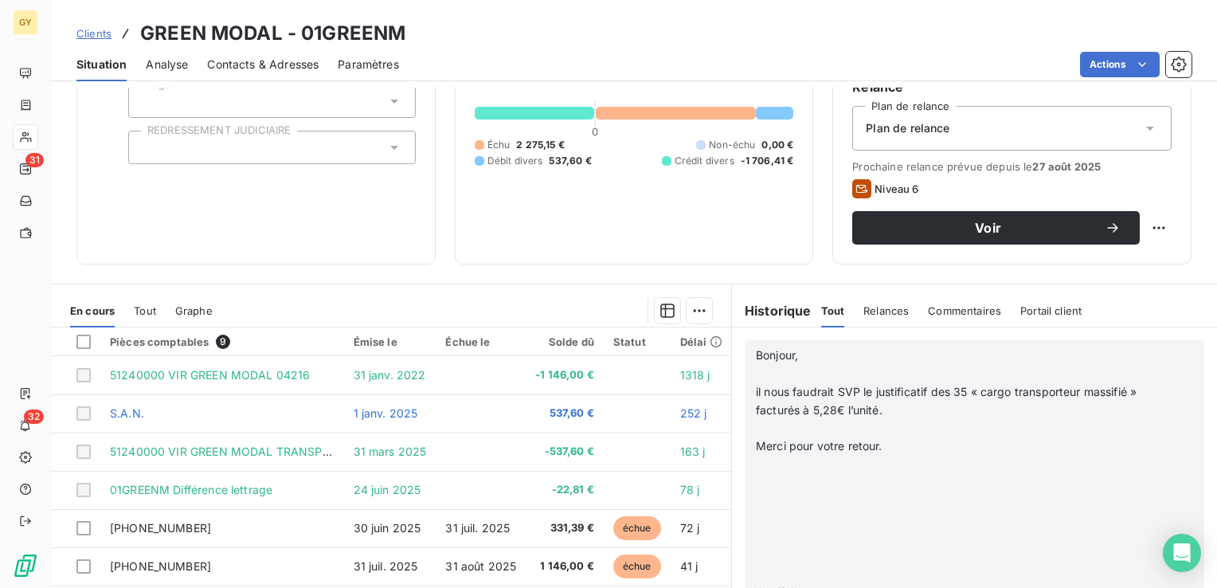
click at [759, 367] on p at bounding box center [954, 374] width 396 height 18
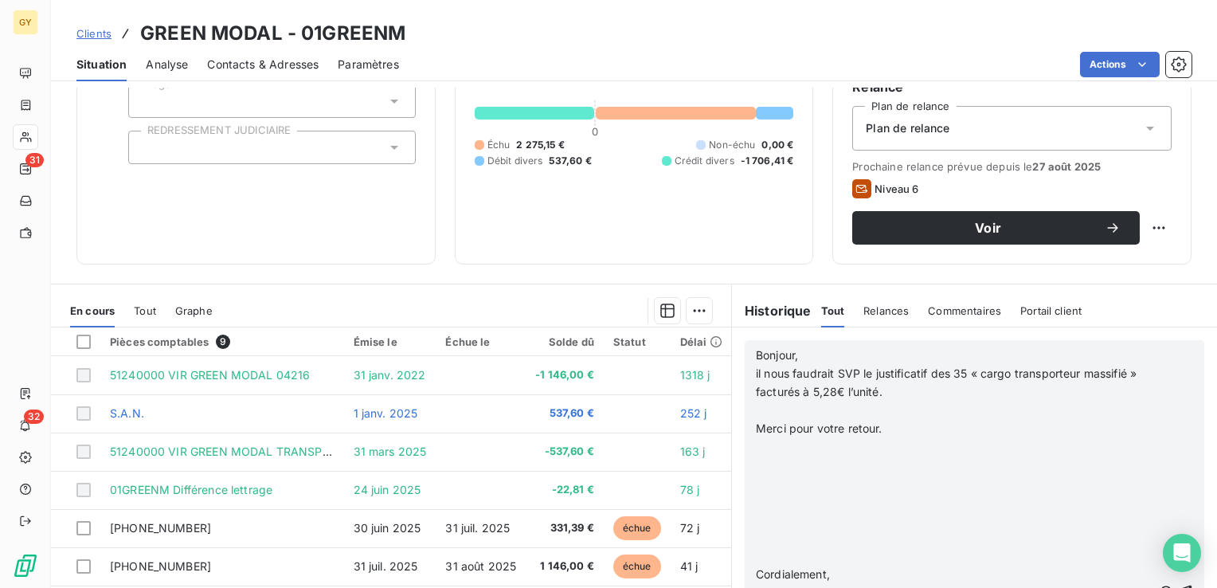
click at [756, 413] on p at bounding box center [954, 411] width 396 height 18
click at [759, 429] on p at bounding box center [954, 429] width 396 height 18
drag, startPoint x: 759, startPoint y: 429, endPoint x: 756, endPoint y: 526, distance: 97.3
click at [756, 526] on div "Bonjour, il nous faudrait SVP le justificatif des 35 « cargo transporteur massi…" at bounding box center [954, 584] width 396 height 474
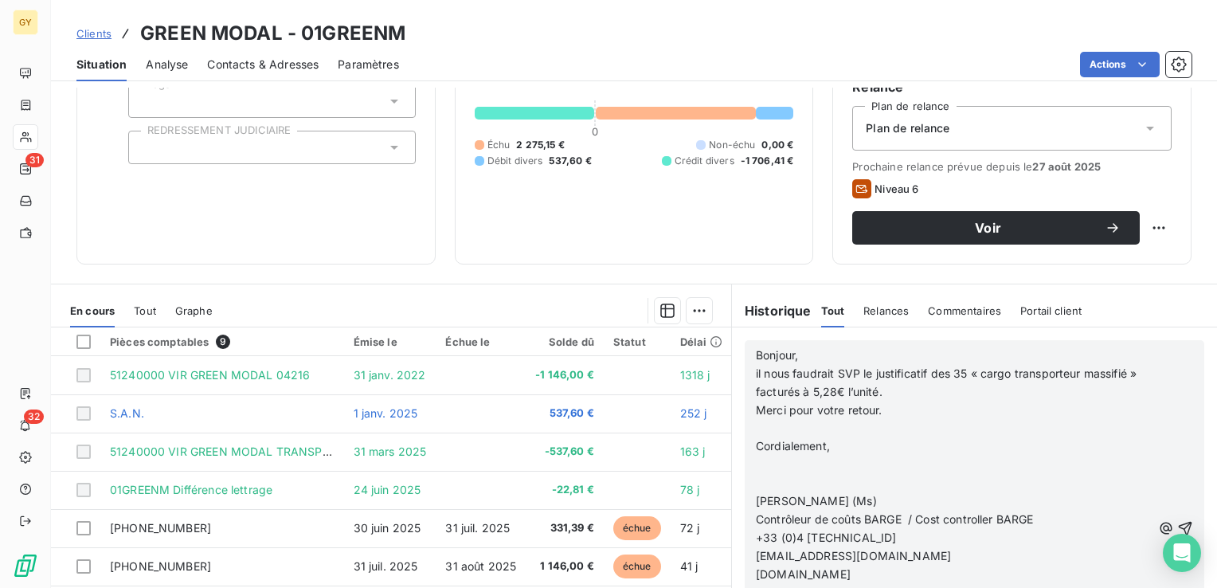
click at [756, 432] on span at bounding box center [759, 428] width 6 height 14
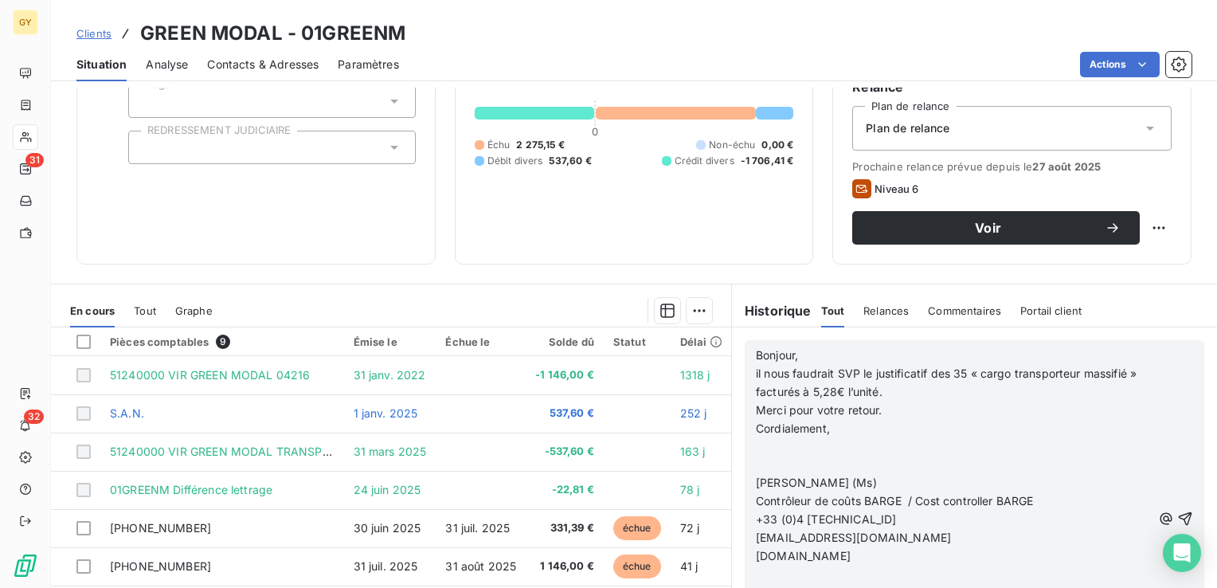
click at [747, 444] on div "Bonjour, il nous faudrait SVP le justificatif des 35 « cargo transporteur massi…" at bounding box center [975, 519] width 460 height 358
click at [756, 443] on span at bounding box center [757, 446] width 3 height 14
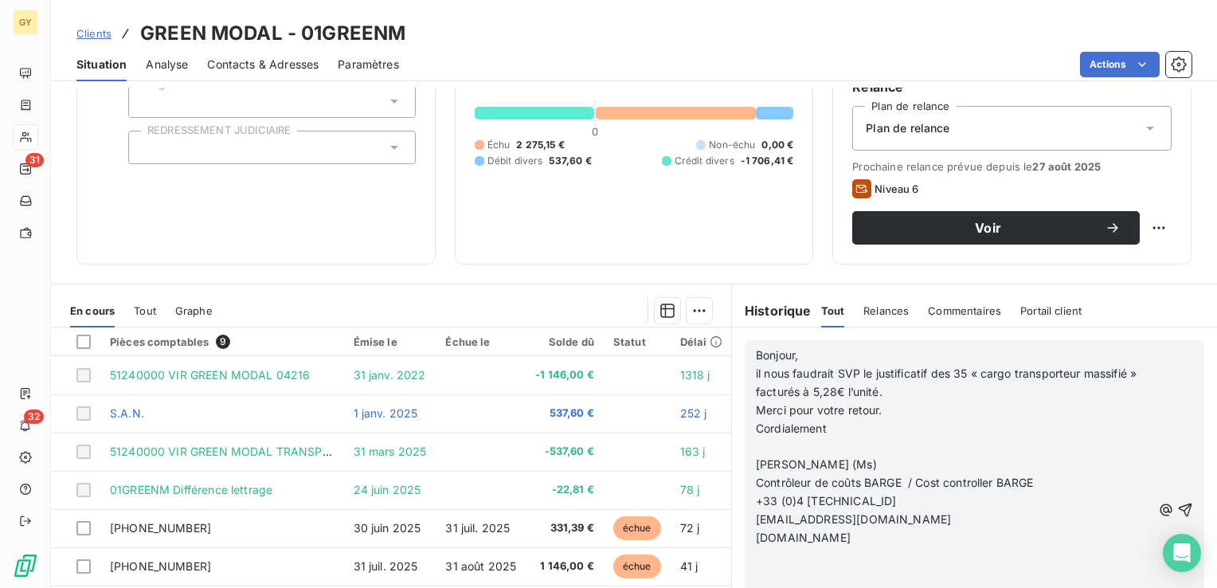
click at [765, 446] on p at bounding box center [954, 446] width 396 height 18
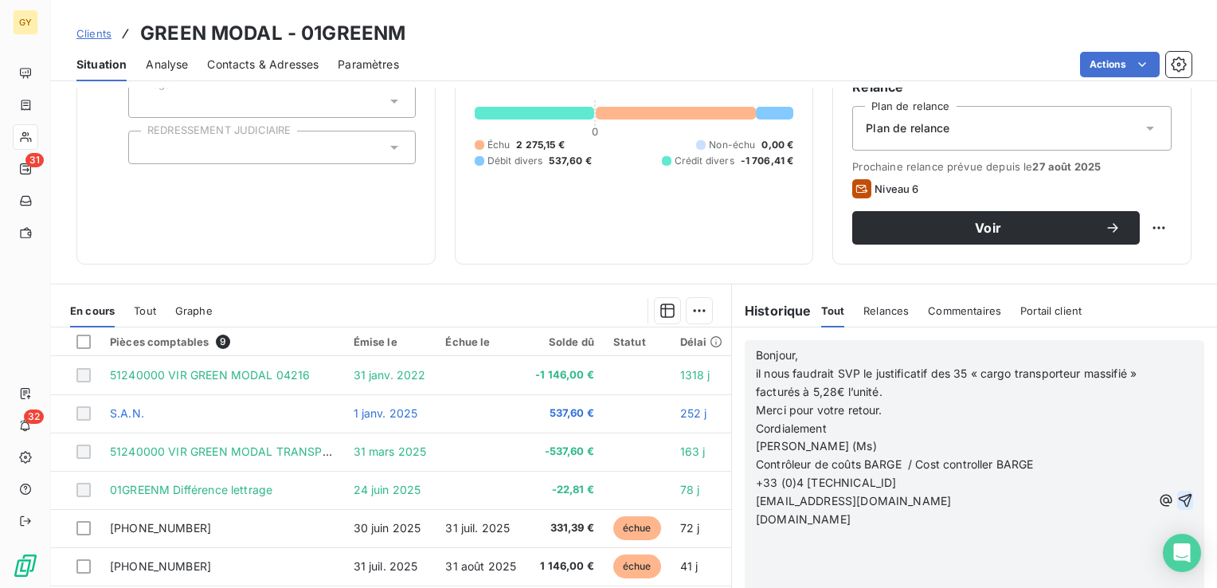
click at [1178, 502] on icon "button" at bounding box center [1186, 500] width 16 height 16
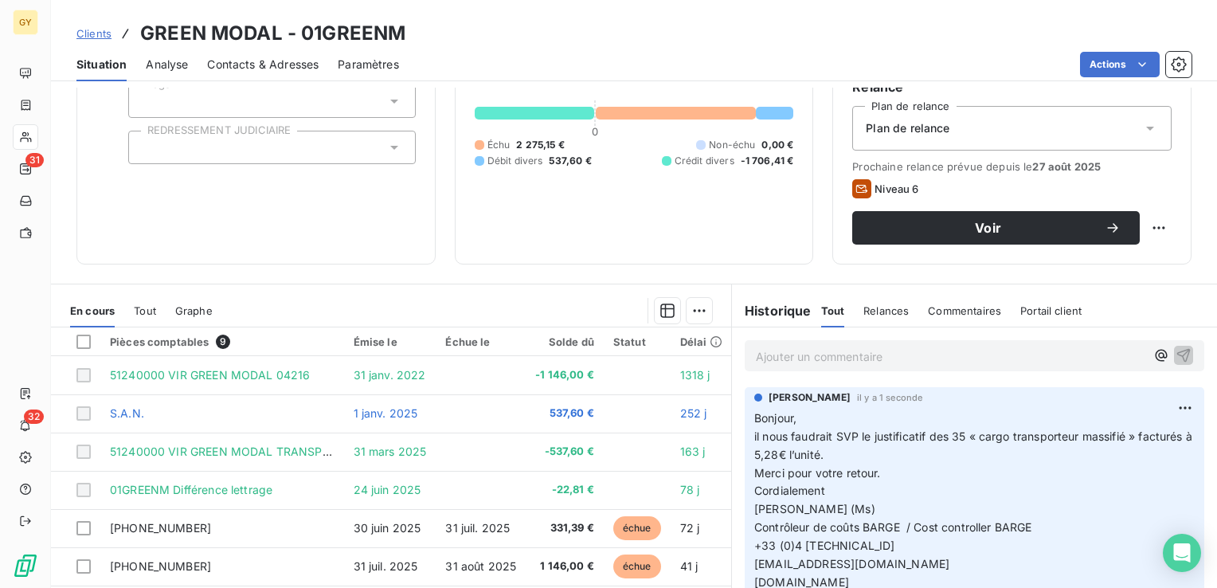
click at [784, 354] on p "Ajouter un commentaire ﻿" at bounding box center [951, 357] width 390 height 20
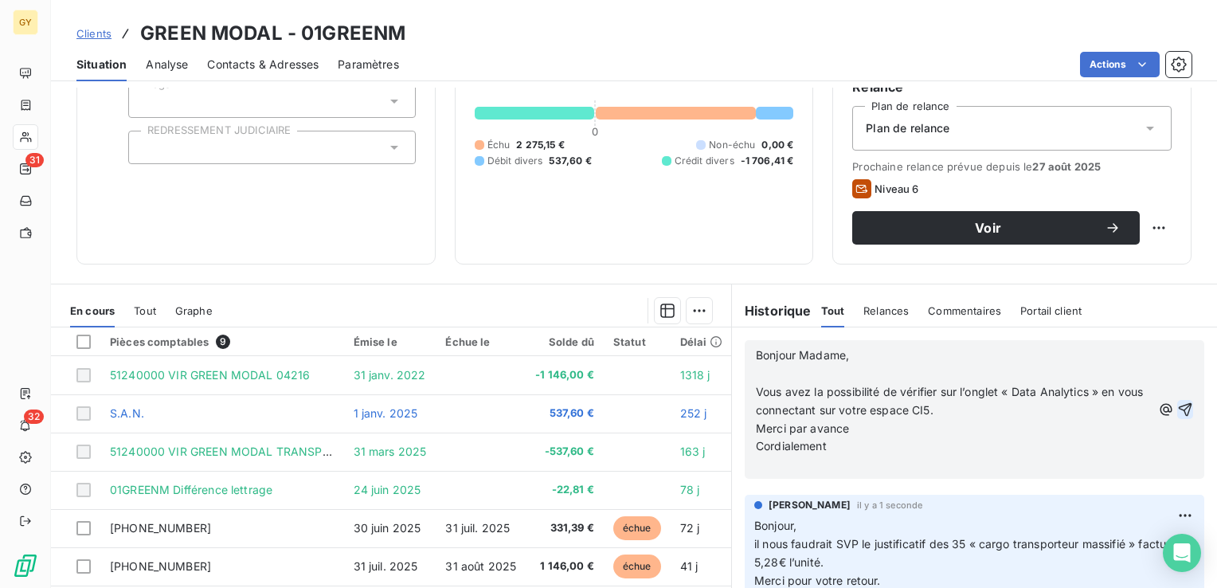
click at [759, 378] on p "﻿" at bounding box center [954, 374] width 396 height 18
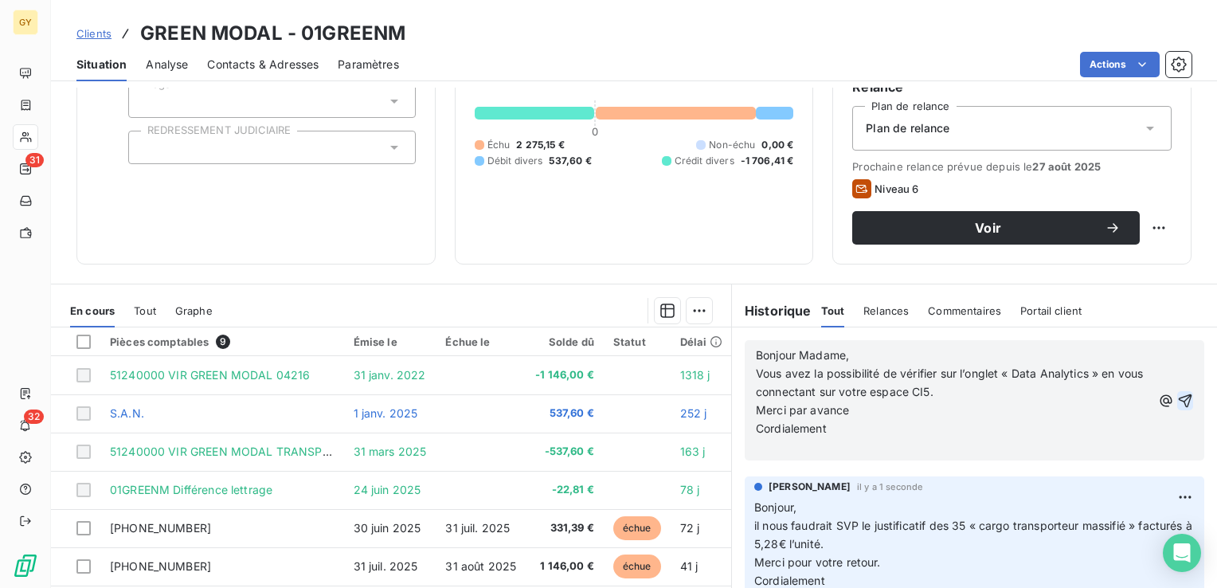
click at [1178, 398] on icon "button" at bounding box center [1186, 401] width 16 height 16
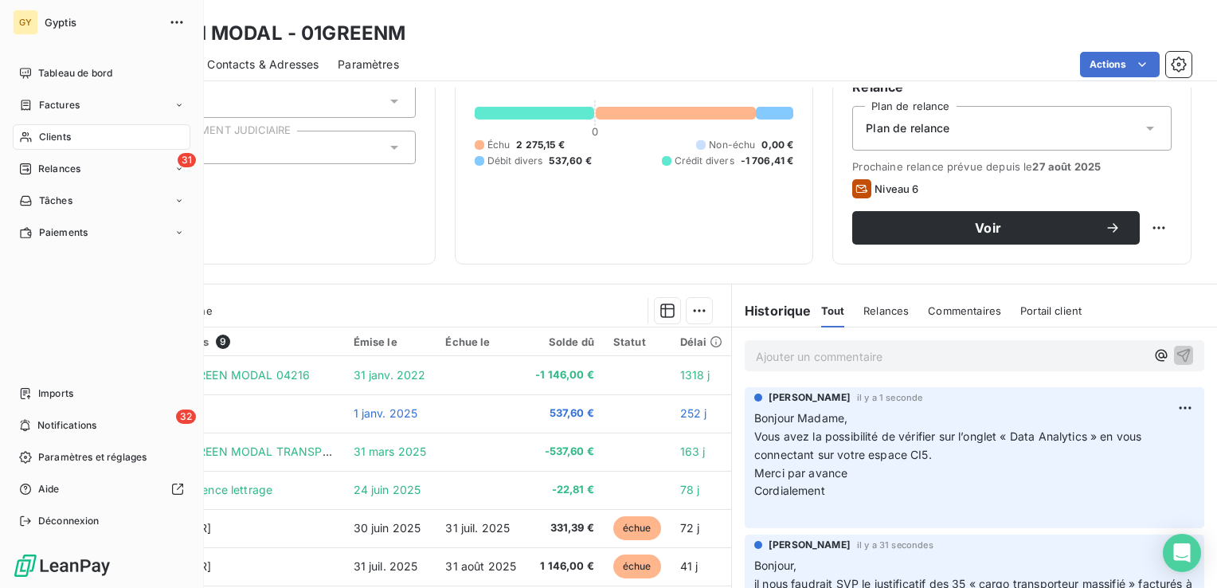
click at [55, 169] on span "Relances" at bounding box center [59, 169] width 42 height 14
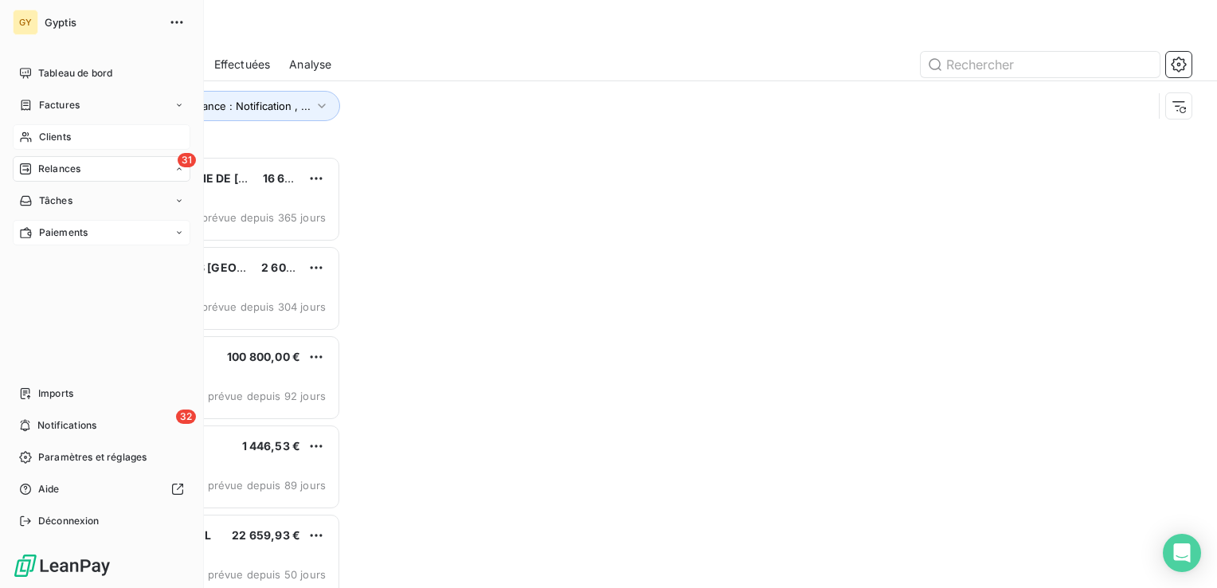
scroll to position [420, 252]
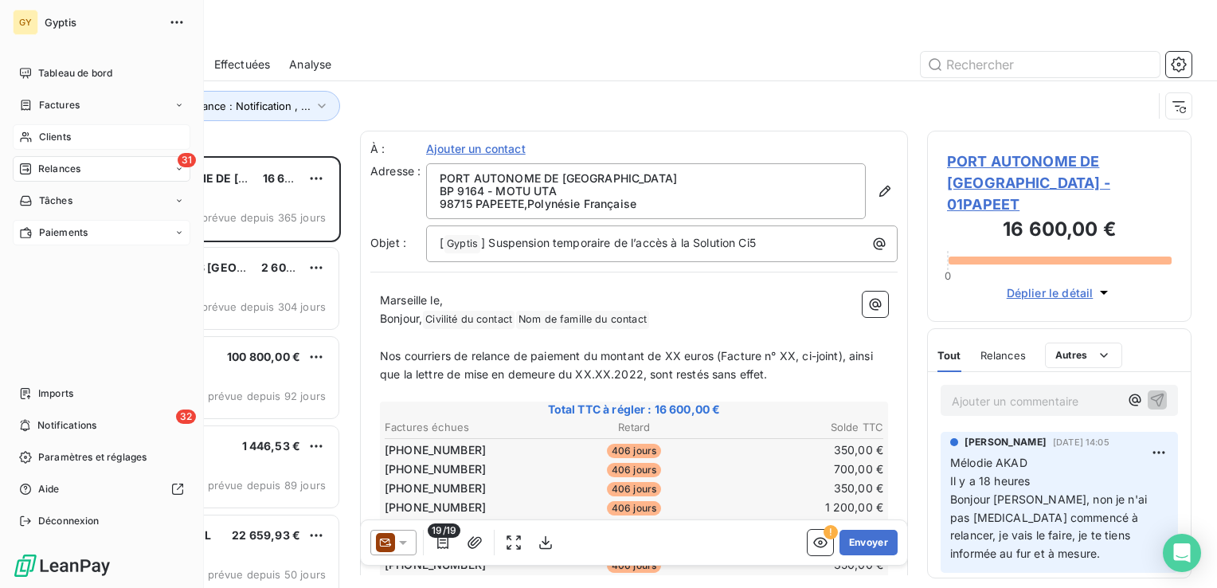
click at [79, 146] on div "Clients" at bounding box center [102, 136] width 178 height 25
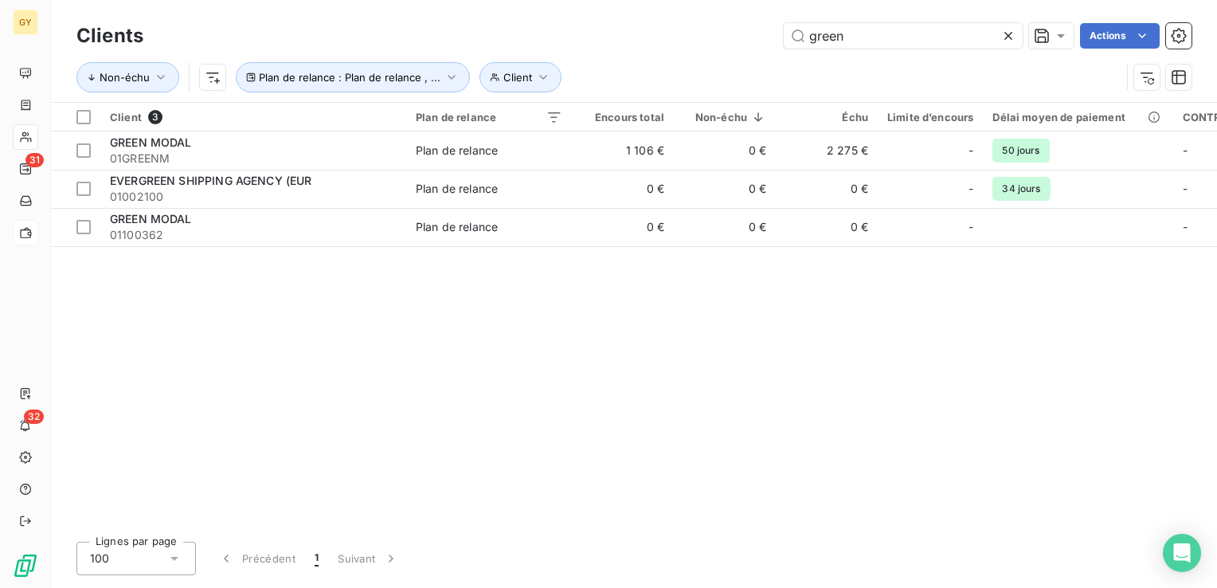
drag, startPoint x: 860, startPoint y: 40, endPoint x: 736, endPoint y: 41, distance: 123.5
click at [736, 41] on div "green Actions" at bounding box center [677, 35] width 1029 height 25
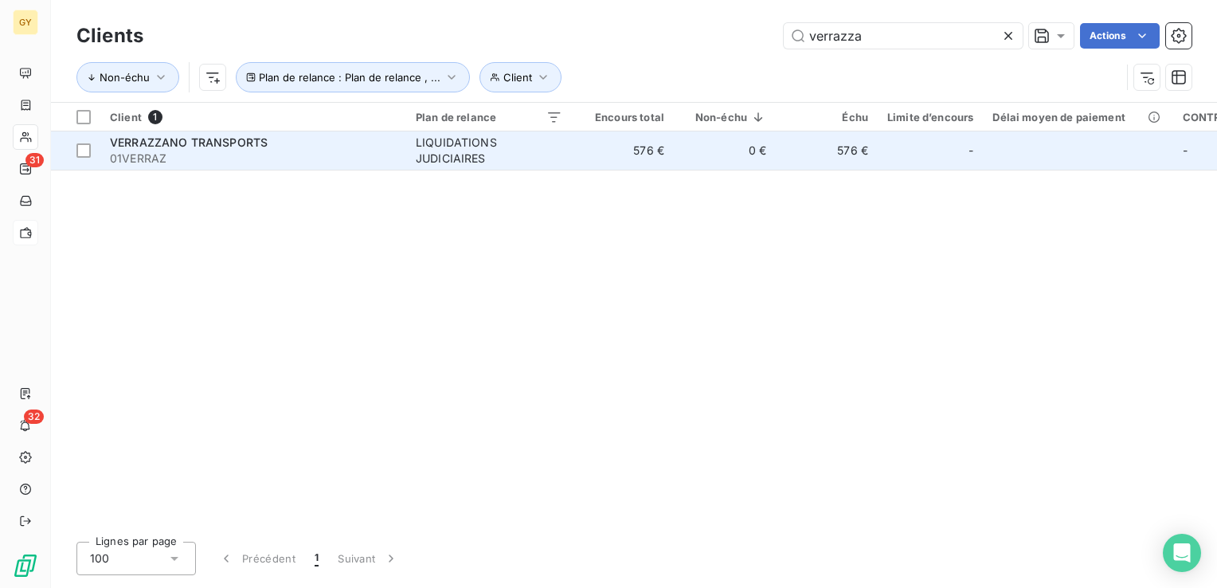
type input "verrazza"
click at [637, 143] on td "576 €" at bounding box center [623, 150] width 102 height 38
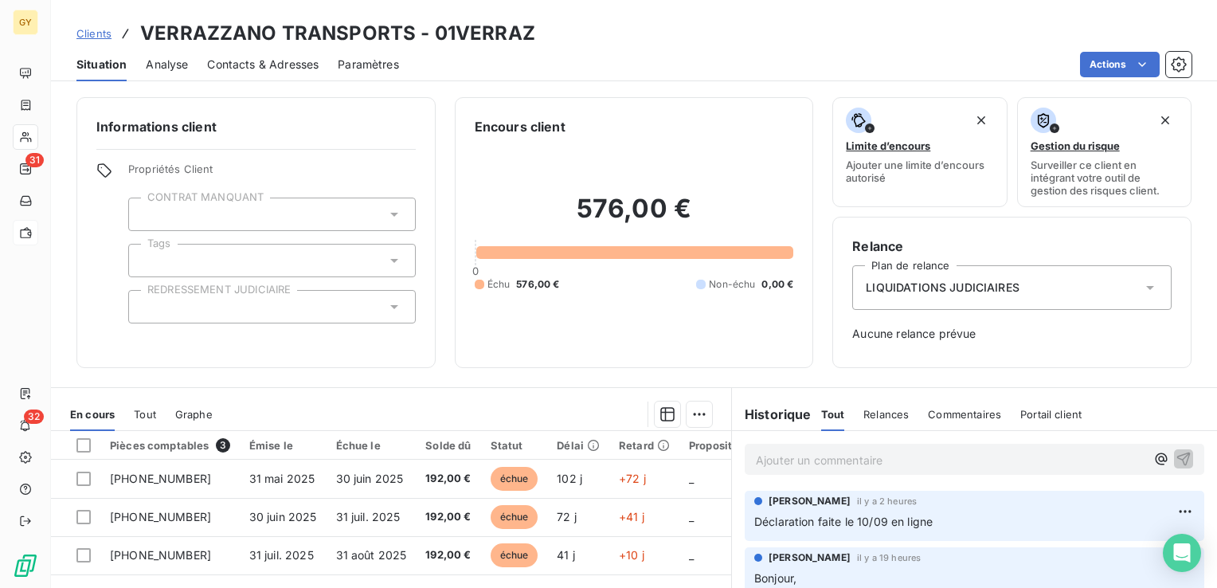
click at [798, 458] on p "Ajouter un commentaire ﻿" at bounding box center [951, 460] width 390 height 20
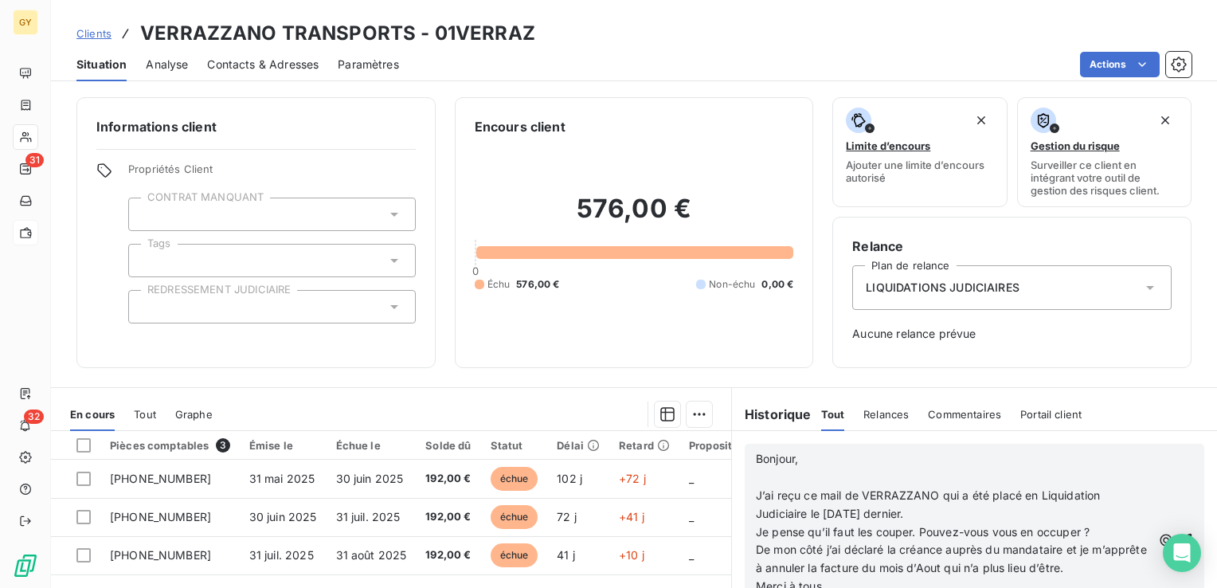
click at [756, 473] on p "﻿" at bounding box center [954, 477] width 396 height 18
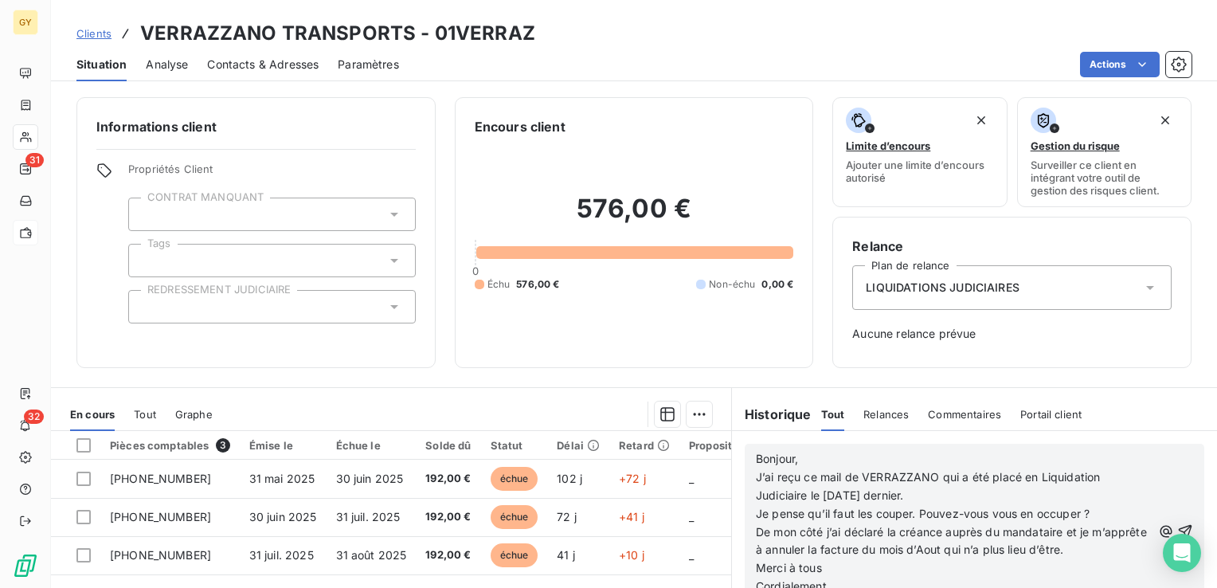
scroll to position [80, 0]
click at [1178, 527] on icon "button" at bounding box center [1186, 531] width 16 height 16
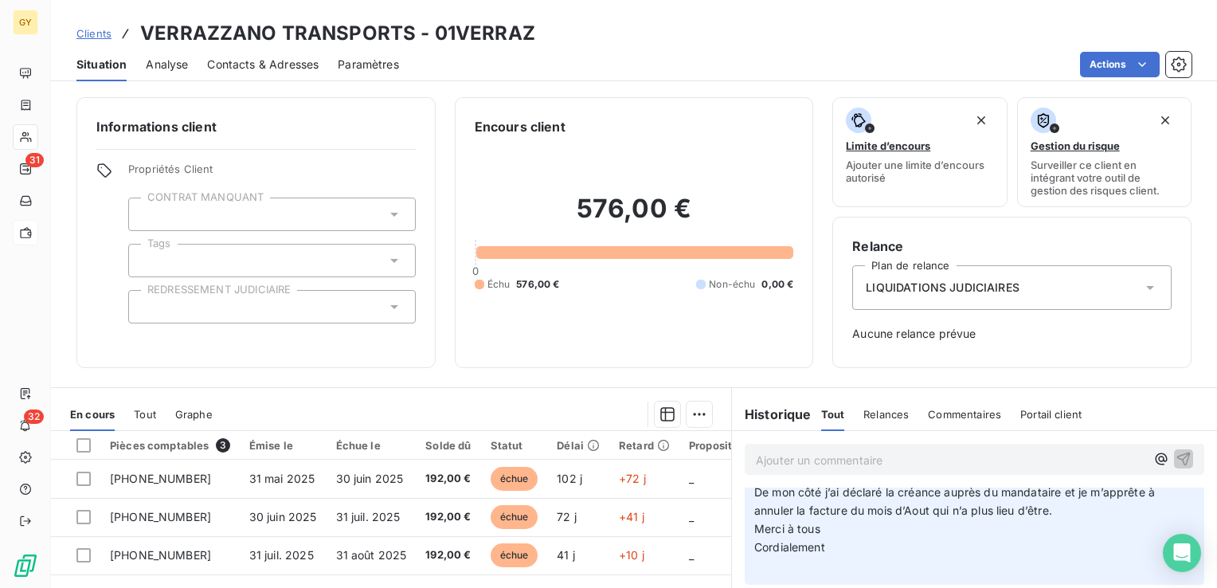
scroll to position [0, 0]
